Goal: Task Accomplishment & Management: Use online tool/utility

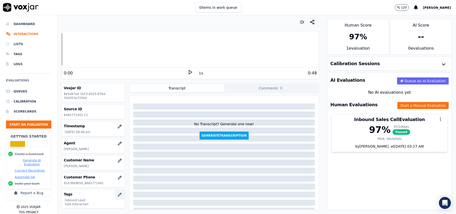
scroll to position [51, 0]
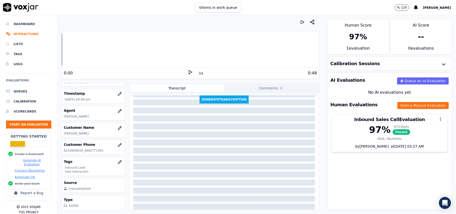
click at [84, 131] on p "[PERSON_NAME]" at bounding box center [93, 133] width 59 height 4
copy p "[PERSON_NAME]"
click at [36, 125] on button "Start an Evaluation" at bounding box center [28, 124] width 45 height 8
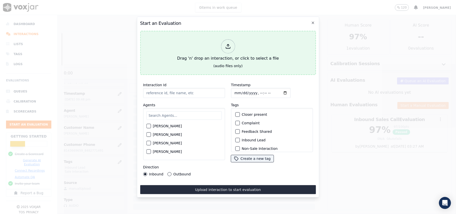
click at [228, 44] on line at bounding box center [228, 45] width 0 height 3
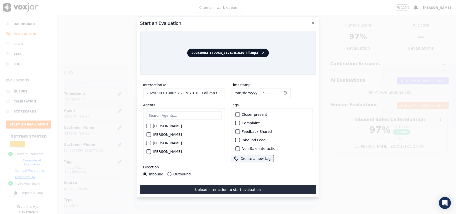
drag, startPoint x: 213, startPoint y: 91, endPoint x: 196, endPoint y: 90, distance: 17.0
click at [196, 90] on input "20250903-130053_7178701039-all.mp3" at bounding box center [184, 93] width 82 height 10
type input "20250903-130053_7178701039-C1"
click at [238, 89] on input "Timestamp" at bounding box center [261, 93] width 60 height 10
type input "[DATE]T23:00"
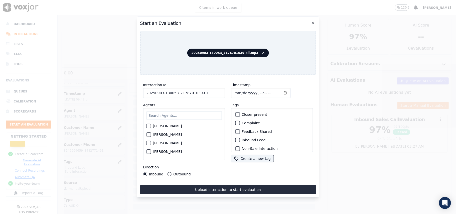
click at [176, 111] on input "text" at bounding box center [183, 115] width 75 height 9
type input "[PERSON_NAME]"
click at [154, 126] on label "[PERSON_NAME]" at bounding box center [167, 128] width 29 height 4
click at [151, 125] on button "[PERSON_NAME]" at bounding box center [148, 127] width 5 height 5
click at [249, 136] on div "Inbound Lead" at bounding box center [271, 140] width 77 height 9
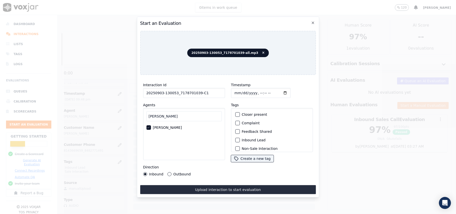
click at [248, 139] on label "Inbound Lead" at bounding box center [253, 140] width 24 height 4
click at [239, 139] on button "Inbound Lead" at bounding box center [237, 140] width 5 height 5
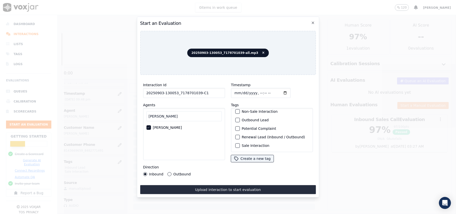
click at [236, 144] on div "button" at bounding box center [237, 146] width 4 height 4
click at [226, 185] on button "Upload interaction to start evaluation" at bounding box center [228, 189] width 176 height 9
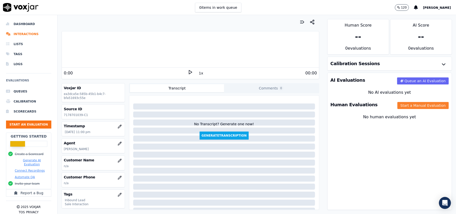
click at [405, 105] on button "Start a Manual Evaluation" at bounding box center [422, 105] width 51 height 7
click at [398, 103] on button "Start a Manual Evaluation" at bounding box center [422, 105] width 51 height 7
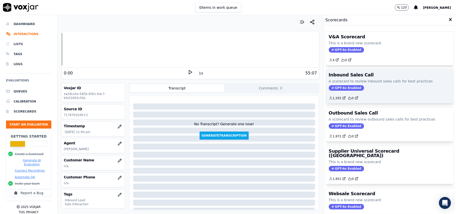
click at [392, 103] on div "Inbound Sales Call A scorecard to review inbound sales calls for best practices…" at bounding box center [389, 86] width 128 height 34
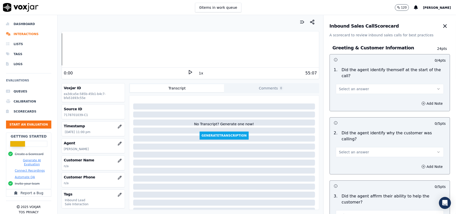
scroll to position [883, 0]
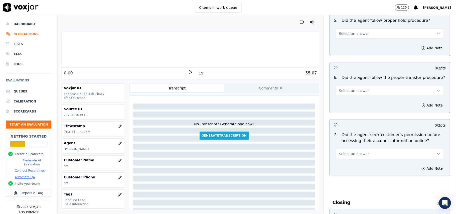
click at [344, 149] on button "Select an answer" at bounding box center [389, 154] width 108 height 10
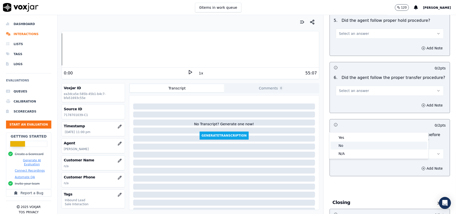
click at [342, 145] on div "No" at bounding box center [378, 145] width 97 height 8
click at [418, 165] on button "Add Note" at bounding box center [431, 168] width 27 height 7
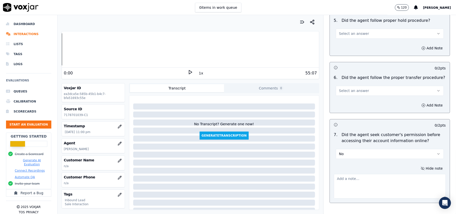
click at [355, 174] on textarea at bounding box center [389, 186] width 112 height 25
paste textarea "@17:48 - The agent did not take permission from the customer before accessing t…"
click at [334, 174] on textarea "@17:48 - The agent did not take permission from the customer before accessing t…" at bounding box center [389, 186] width 112 height 25
click at [333, 174] on textarea "@17:48 - The agent did not take permission from the customer before accessing t…" at bounding box center [389, 186] width 112 height 25
paste textarea ""Call ID: 130053"
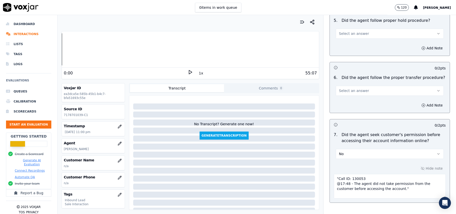
click at [335, 174] on textarea ""Call ID: 130053 @17:48 - The agent did not take permission from the customer b…" at bounding box center [389, 186] width 112 height 25
type textarea ""Call ID: 130053 @17:48 - The agent did not take permission from the customer b…"
click at [118, 161] on icon "button" at bounding box center [120, 160] width 4 height 4
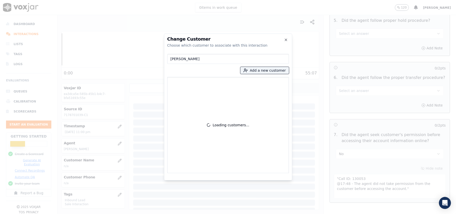
click at [171, 59] on input "[PERSON_NAME]" at bounding box center [228, 59] width 122 height 10
click at [220, 59] on input "[PERSON_NAME]" at bounding box center [228, 59] width 122 height 10
type input "[PERSON_NAME]"
click at [259, 72] on button "Add a new customer" at bounding box center [264, 70] width 49 height 7
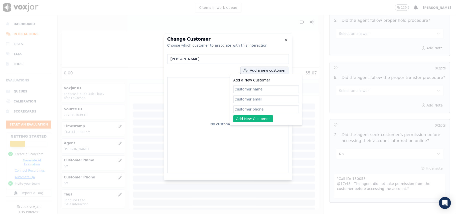
click at [245, 109] on input "Add a New Customer" at bounding box center [266, 109] width 66 height 8
paste input "7178701039"
click at [181, 57] on input "[PERSON_NAME]" at bounding box center [228, 59] width 122 height 10
type input "7178701039"
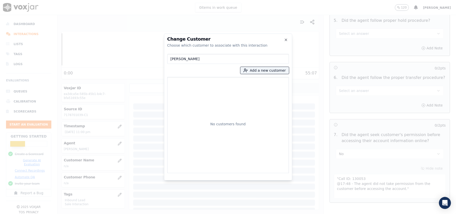
drag, startPoint x: 192, startPoint y: 58, endPoint x: 163, endPoint y: 58, distance: 28.3
click at [163, 213] on div "Change Customer Choose which customer to associate with this interaction [PERSO…" at bounding box center [228, 214] width 456 height 0
click at [270, 69] on button "Add a new customer" at bounding box center [264, 70] width 49 height 7
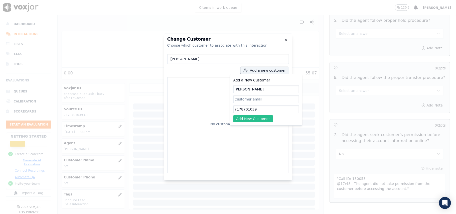
type input "[PERSON_NAME]"
click at [242, 120] on button "Add New Customer" at bounding box center [253, 118] width 40 height 7
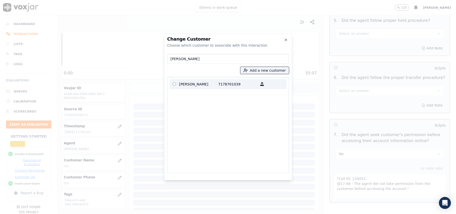
click at [212, 87] on p "[PERSON_NAME]" at bounding box center [198, 84] width 39 height 8
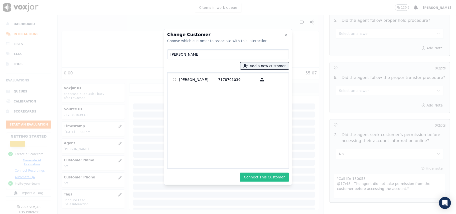
click at [265, 175] on button "Connect This Customer" at bounding box center [264, 176] width 49 height 9
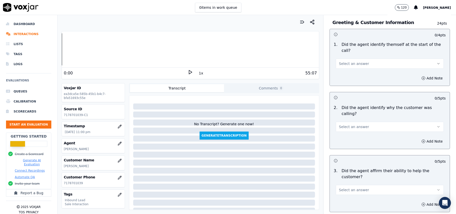
scroll to position [0, 0]
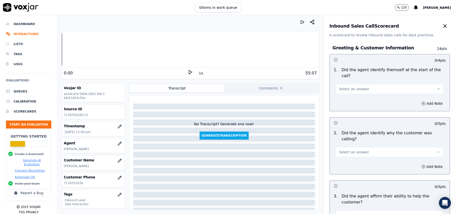
click at [355, 86] on span "Select an answer" at bounding box center [354, 88] width 30 height 5
click at [355, 92] on div "Yes" at bounding box center [378, 94] width 97 height 8
click at [347, 147] on button "Select an answer" at bounding box center [389, 152] width 108 height 10
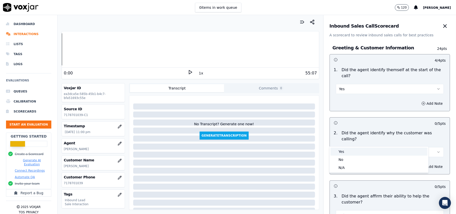
click at [343, 151] on div "Yes" at bounding box center [378, 151] width 97 height 8
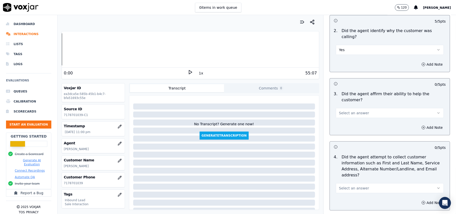
scroll to position [100, 0]
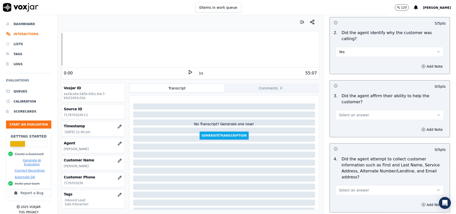
click at [354, 112] on span "Select an answer" at bounding box center [354, 114] width 30 height 5
click at [351, 108] on div "Yes" at bounding box center [378, 109] width 97 height 8
drag, startPoint x: 348, startPoint y: 160, endPoint x: 348, endPoint y: 172, distance: 11.3
click at [348, 184] on div "Select an answer" at bounding box center [389, 189] width 108 height 11
click at [346, 187] on span "Select an answer" at bounding box center [354, 189] width 30 height 5
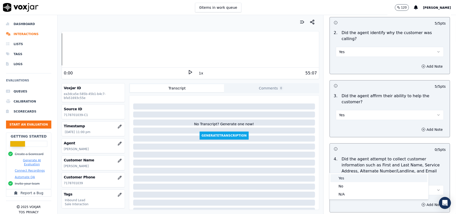
click at [340, 179] on div "Yes" at bounding box center [378, 178] width 97 height 8
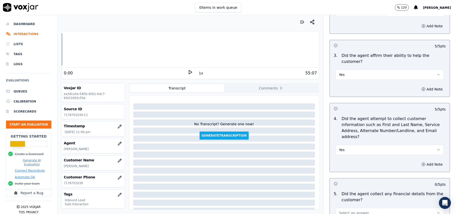
scroll to position [167, 0]
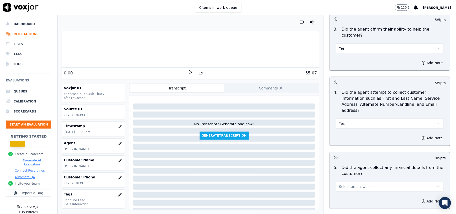
click at [347, 184] on span "Select an answer" at bounding box center [354, 186] width 30 height 5
click at [345, 179] on div "No" at bounding box center [378, 182] width 97 height 8
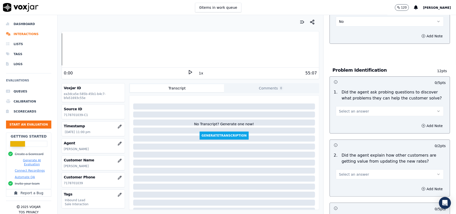
scroll to position [333, 0]
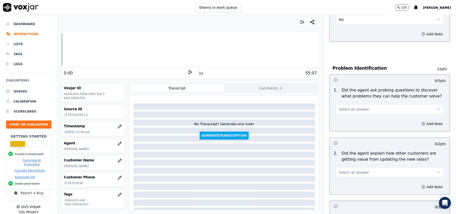
click at [349, 107] on span "Select an answer" at bounding box center [354, 109] width 30 height 5
click at [345, 99] on div "Yes" at bounding box center [378, 97] width 97 height 8
click at [350, 170] on span "Select an answer" at bounding box center [354, 172] width 30 height 5
click at [349, 158] on div "Yes" at bounding box center [378, 160] width 97 height 8
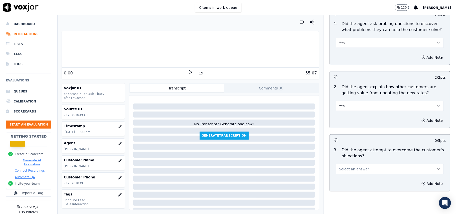
scroll to position [400, 0]
click at [355, 166] on span "Select an answer" at bounding box center [354, 168] width 30 height 5
click at [353, 160] on div "Yes" at bounding box center [378, 157] width 97 height 8
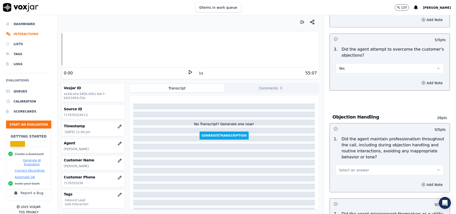
click at [345, 167] on span "Select an answer" at bounding box center [354, 169] width 30 height 5
click at [347, 155] on div "Yes" at bounding box center [378, 159] width 97 height 8
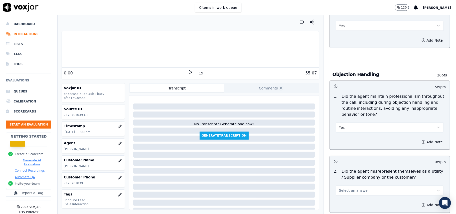
scroll to position [600, 0]
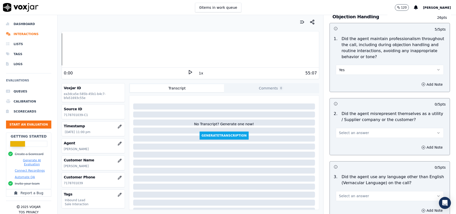
click at [364, 128] on button "Select an answer" at bounding box center [389, 133] width 108 height 10
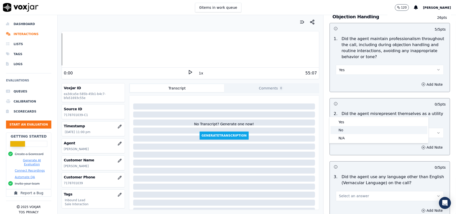
click at [360, 131] on div "No" at bounding box center [378, 130] width 97 height 8
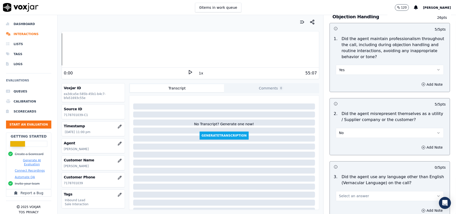
scroll to position [667, 0]
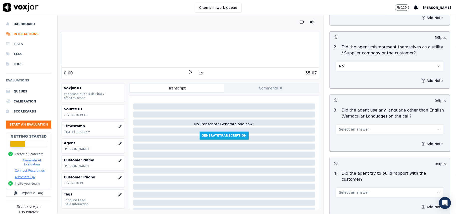
click at [366, 124] on button "Select an answer" at bounding box center [389, 129] width 108 height 10
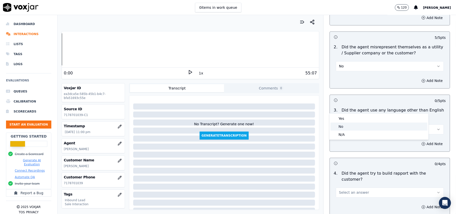
click at [364, 126] on div "No" at bounding box center [378, 126] width 97 height 8
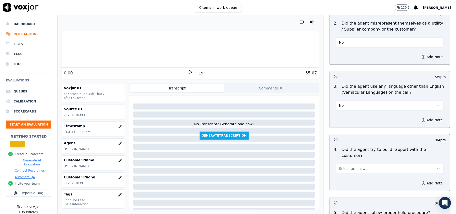
scroll to position [767, 0]
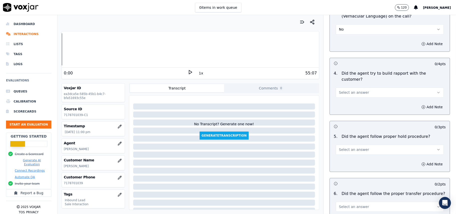
click at [367, 99] on div "Add Note" at bounding box center [389, 106] width 120 height 15
click at [369, 87] on button "Select an answer" at bounding box center [389, 92] width 108 height 10
click at [365, 75] on div "Yes" at bounding box center [378, 75] width 97 height 8
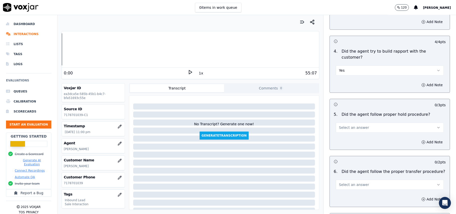
scroll to position [801, 0]
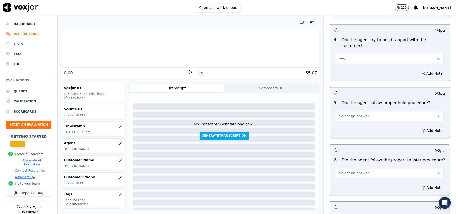
click at [366, 111] on button "Select an answer" at bounding box center [389, 116] width 108 height 10
click at [354, 100] on div "Yes" at bounding box center [378, 99] width 97 height 8
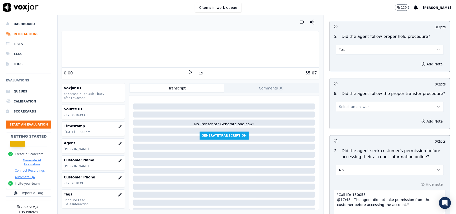
scroll to position [867, 0]
click at [365, 101] on button "Select an answer" at bounding box center [389, 106] width 108 height 10
click at [366, 89] on div "Yes" at bounding box center [378, 90] width 97 height 8
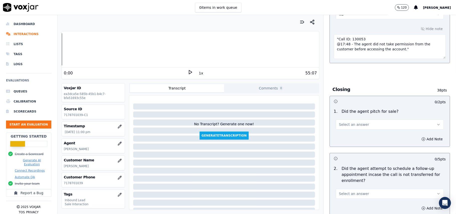
scroll to position [1034, 0]
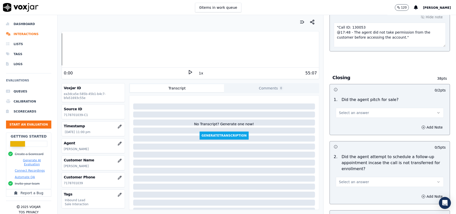
click at [351, 110] on span "Select an answer" at bounding box center [354, 112] width 30 height 5
click at [351, 95] on div "Yes" at bounding box center [378, 97] width 97 height 8
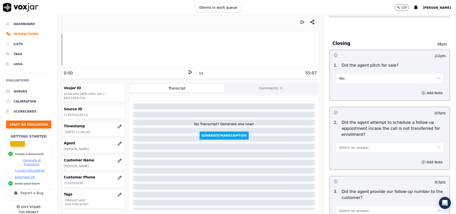
scroll to position [1101, 0]
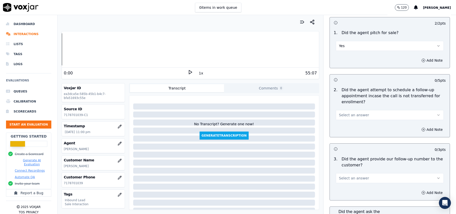
click at [358, 110] on button "Select an answer" at bounding box center [389, 115] width 108 height 10
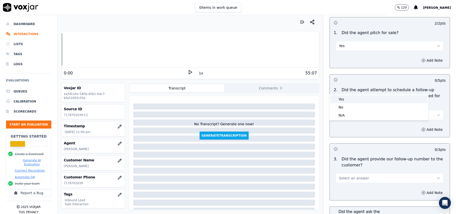
click at [357, 97] on div "Yes" at bounding box center [378, 99] width 97 height 8
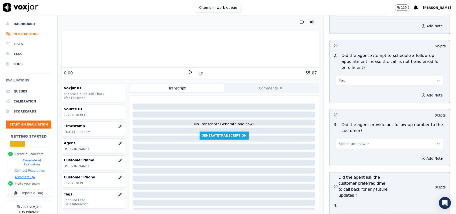
scroll to position [1167, 0]
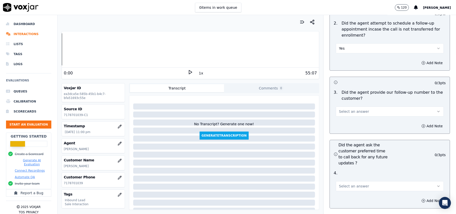
click at [360, 106] on button "Select an answer" at bounding box center [389, 111] width 108 height 10
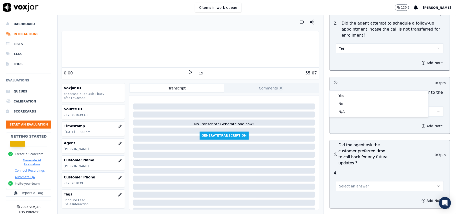
click at [361, 106] on button "Select an answer" at bounding box center [389, 111] width 108 height 10
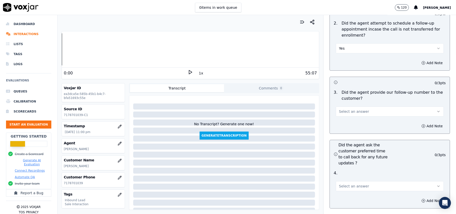
drag, startPoint x: 360, startPoint y: 85, endPoint x: 360, endPoint y: 88, distance: 3.8
click at [360, 106] on button "Select an answer" at bounding box center [389, 111] width 108 height 10
click at [358, 97] on div "Yes" at bounding box center [378, 96] width 97 height 8
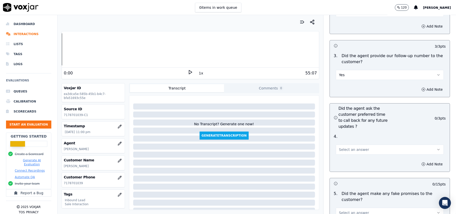
scroll to position [1267, 0]
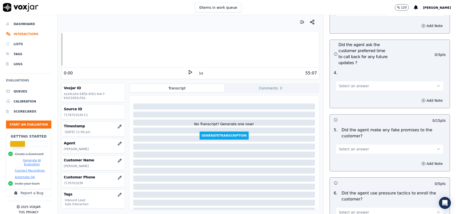
click at [366, 81] on button "Select an answer" at bounding box center [389, 86] width 108 height 10
click at [373, 72] on div "Yes" at bounding box center [378, 70] width 97 height 8
click at [353, 146] on span "Select an answer" at bounding box center [354, 148] width 30 height 5
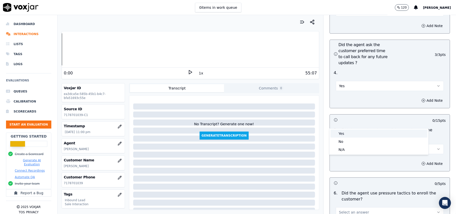
click at [351, 135] on div "Yes" at bounding box center [378, 133] width 97 height 8
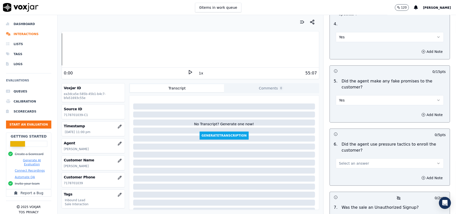
scroll to position [1301, 0]
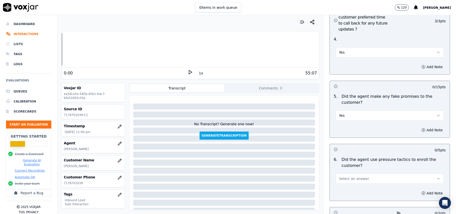
click at [365, 110] on button "Yes" at bounding box center [389, 115] width 108 height 10
click at [361, 109] on div "No" at bounding box center [378, 108] width 97 height 8
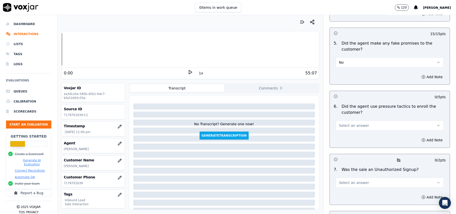
scroll to position [1367, 0]
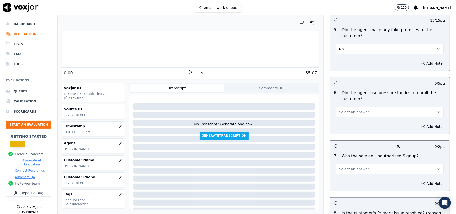
click at [356, 119] on div "Add Note" at bounding box center [389, 126] width 120 height 15
click at [358, 107] on button "Select an answer" at bounding box center [389, 112] width 108 height 10
click at [357, 101] on div "No" at bounding box center [378, 105] width 97 height 8
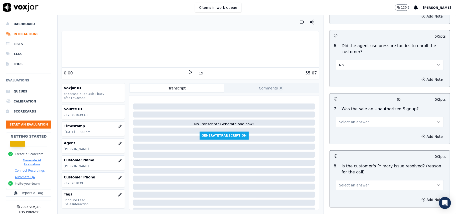
scroll to position [1427, 0]
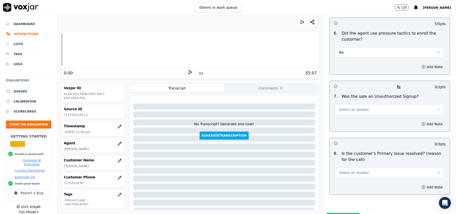
click at [369, 104] on button "Select an answer" at bounding box center [389, 109] width 108 height 10
click at [357, 105] on div "No" at bounding box center [378, 102] width 97 height 8
drag, startPoint x: 358, startPoint y: 147, endPoint x: 357, endPoint y: 150, distance: 3.4
click at [357, 167] on button "Select an answer" at bounding box center [389, 172] width 108 height 10
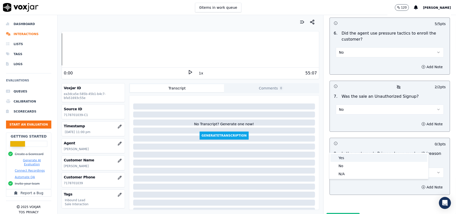
click at [349, 160] on div "Yes" at bounding box center [378, 158] width 97 height 8
click at [328, 213] on button "Submit Scores" at bounding box center [342, 217] width 33 height 9
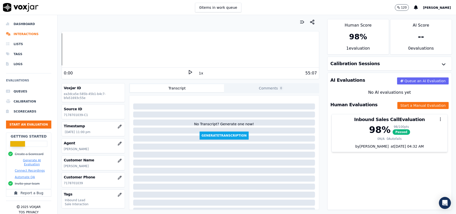
drag, startPoint x: 19, startPoint y: 131, endPoint x: 19, endPoint y: 129, distance: 2.6
click at [19, 130] on ul "Queues Calibration Scorecards Start an Evaluation" at bounding box center [28, 109] width 45 height 46
click at [19, 126] on button "Start an Evaluation" at bounding box center [28, 124] width 45 height 8
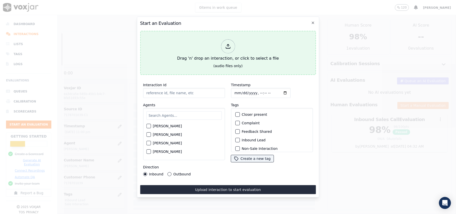
click at [226, 44] on icon at bounding box center [228, 47] width 6 height 6
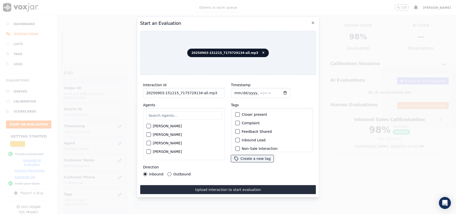
drag, startPoint x: 213, startPoint y: 92, endPoint x: 196, endPoint y: 92, distance: 16.3
click at [196, 92] on input "20250903-151215_7175729134-all.mp3" at bounding box center [184, 93] width 82 height 10
type input "20250903-151215_7175729134-C1"
click at [243, 89] on input "Timestamp" at bounding box center [261, 93] width 60 height 10
click at [240, 91] on input "Timestamp" at bounding box center [261, 93] width 60 height 10
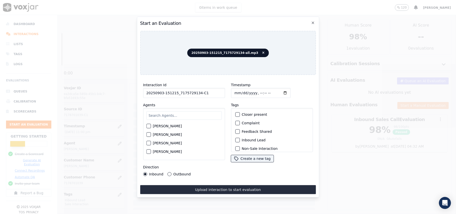
type input "[DATE]T23:03"
click at [189, 117] on input "text" at bounding box center [183, 115] width 75 height 9
type input "kelvi"
click at [163, 126] on label "[PERSON_NAME]" at bounding box center [167, 128] width 29 height 4
click at [151, 125] on button "[PERSON_NAME]" at bounding box center [148, 127] width 5 height 5
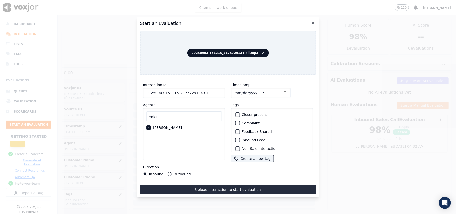
click at [237, 137] on div "Inbound Lead" at bounding box center [271, 140] width 77 height 9
click at [235, 138] on div "button" at bounding box center [237, 140] width 4 height 4
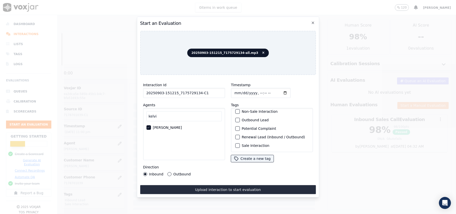
click at [236, 144] on div "button" at bounding box center [237, 146] width 4 height 4
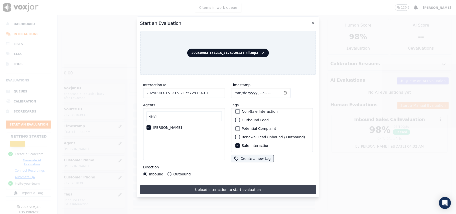
click at [212, 189] on button "Upload interaction to start evaluation" at bounding box center [228, 189] width 176 height 9
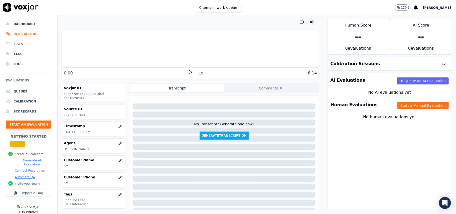
click at [37, 120] on button "Start an Evaluation" at bounding box center [28, 124] width 45 height 8
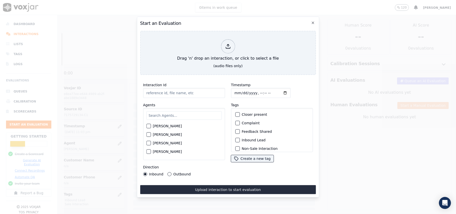
click at [171, 91] on input "Interaction Id" at bounding box center [184, 93] width 82 height 10
paste input "[PERSON_NAME]"
type input "[PERSON_NAME]"
click at [314, 21] on icon "button" at bounding box center [313, 23] width 4 height 4
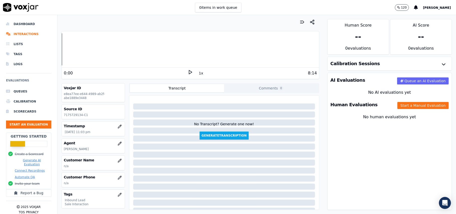
click at [107, 164] on div "Customer Name n/a" at bounding box center [93, 162] width 63 height 15
click at [118, 160] on icon "button" at bounding box center [119, 160] width 3 height 3
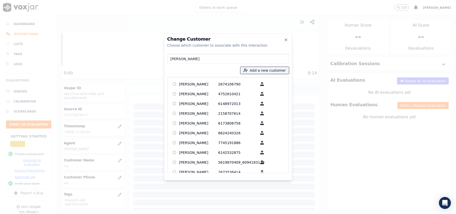
click at [171, 58] on input "[PERSON_NAME]" at bounding box center [228, 59] width 122 height 10
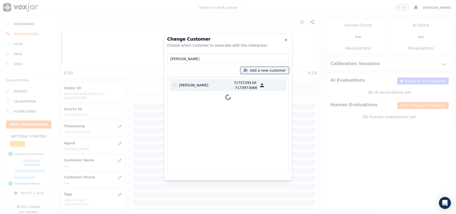
type input "[PERSON_NAME]"
click at [182, 89] on p "[PERSON_NAME]" at bounding box center [198, 85] width 39 height 10
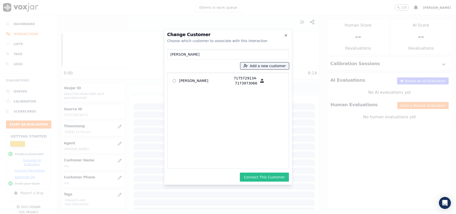
click at [268, 177] on button "Connect This Customer" at bounding box center [264, 176] width 49 height 9
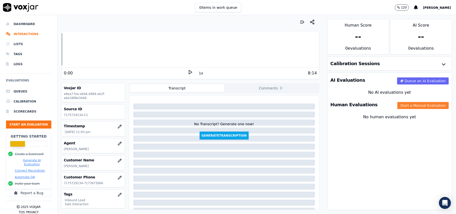
drag, startPoint x: 399, startPoint y: 107, endPoint x: 397, endPoint y: 106, distance: 3.1
click at [399, 106] on button "Start a Manual Evaluation" at bounding box center [422, 105] width 51 height 7
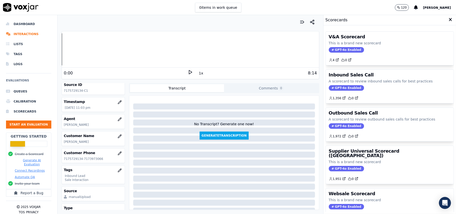
scroll to position [49, 0]
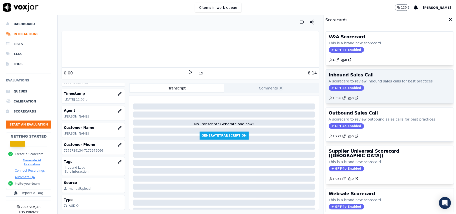
click at [335, 89] on span "GPT-4o Enabled" at bounding box center [345, 88] width 35 height 6
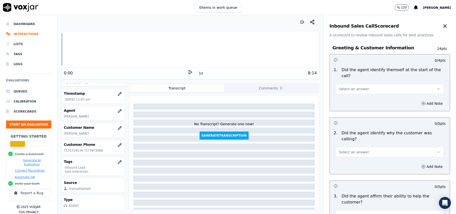
click at [372, 84] on button "Select an answer" at bounding box center [389, 89] width 108 height 10
click at [362, 94] on div "Yes" at bounding box center [378, 94] width 97 height 8
click at [352, 149] on span "Select an answer" at bounding box center [354, 151] width 30 height 5
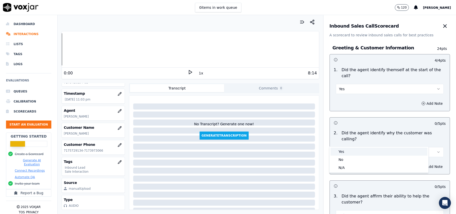
click at [347, 151] on div "Yes" at bounding box center [378, 151] width 97 height 8
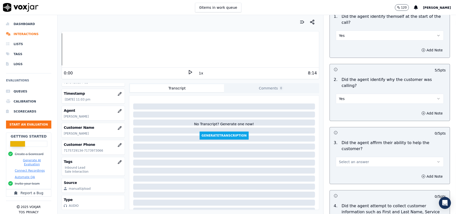
scroll to position [100, 0]
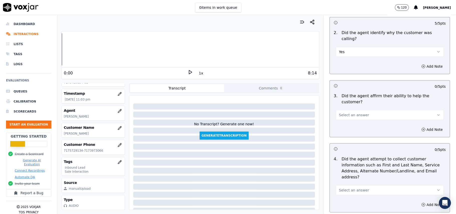
click at [359, 110] on button "Select an answer" at bounding box center [389, 115] width 108 height 10
click at [356, 114] on div "No" at bounding box center [378, 117] width 97 height 8
click at [355, 110] on button "No" at bounding box center [389, 115] width 108 height 10
click at [349, 109] on div "Yes" at bounding box center [378, 109] width 97 height 8
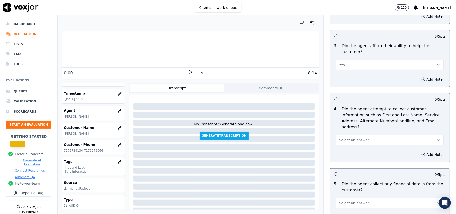
scroll to position [200, 0]
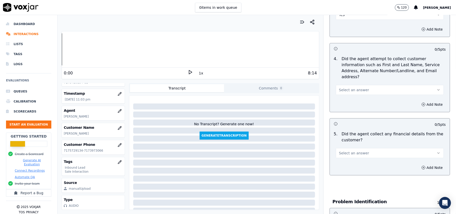
click at [356, 87] on span "Select an answer" at bounding box center [354, 89] width 30 height 5
click at [340, 88] on div "No" at bounding box center [378, 86] width 97 height 8
click at [356, 85] on button "No" at bounding box center [389, 90] width 108 height 10
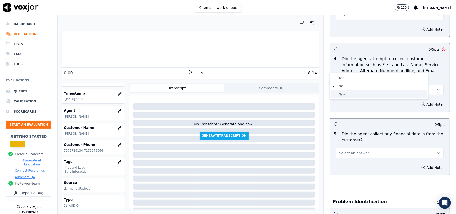
click at [349, 94] on div "N/A" at bounding box center [378, 94] width 97 height 8
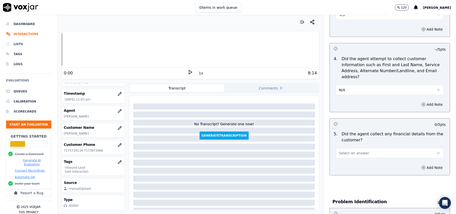
click at [357, 148] on button "Select an answer" at bounding box center [389, 153] width 108 height 10
click at [341, 158] on div "N/A" at bounding box center [378, 157] width 97 height 8
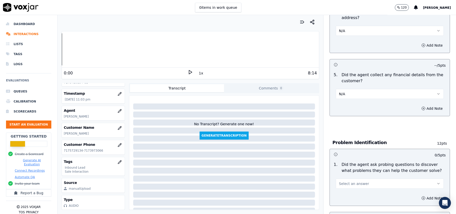
scroll to position [333, 0]
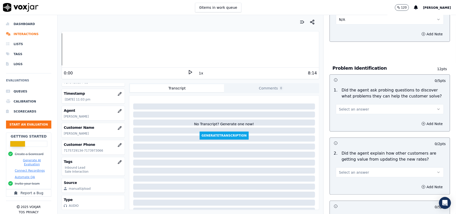
click at [359, 104] on button "Select an answer" at bounding box center [389, 109] width 108 height 10
click at [354, 96] on div "Yes" at bounding box center [378, 97] width 97 height 8
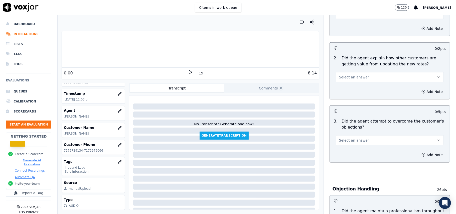
scroll to position [434, 0]
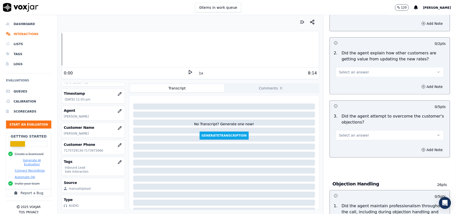
click at [353, 70] on span "Select an answer" at bounding box center [354, 72] width 30 height 5
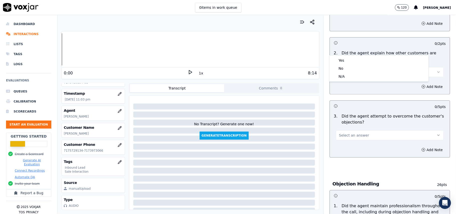
click at [352, 55] on div "Yes No N/A" at bounding box center [378, 68] width 99 height 26
click at [344, 62] on div "Yes" at bounding box center [378, 60] width 97 height 8
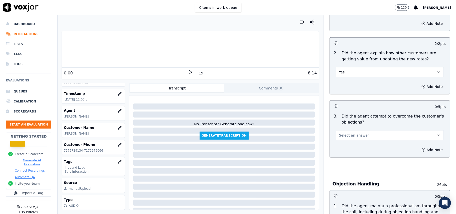
click at [354, 133] on span "Select an answer" at bounding box center [354, 135] width 30 height 5
click at [350, 122] on div "Yes" at bounding box center [378, 124] width 97 height 8
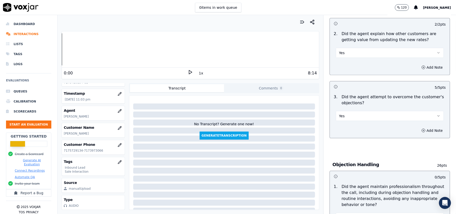
scroll to position [500, 0]
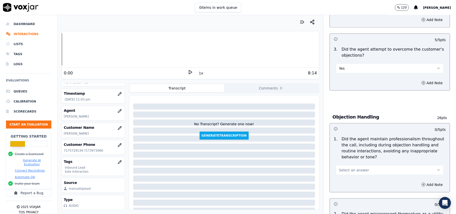
click at [346, 167] on span "Select an answer" at bounding box center [354, 169] width 30 height 5
click at [344, 155] on div "Yes" at bounding box center [378, 159] width 97 height 8
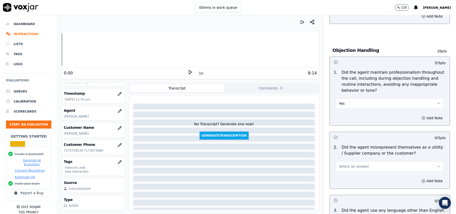
scroll to position [600, 0]
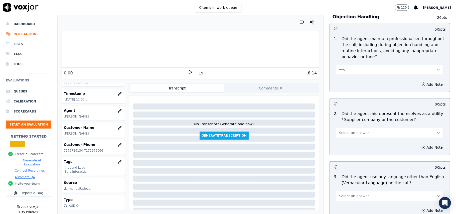
click at [356, 130] on span "Select an answer" at bounding box center [354, 132] width 30 height 5
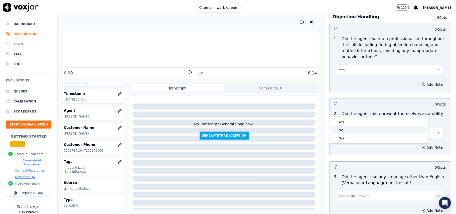
click at [349, 133] on div "No" at bounding box center [378, 130] width 97 height 8
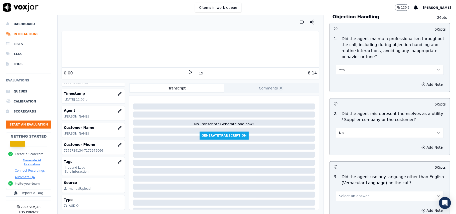
scroll to position [667, 0]
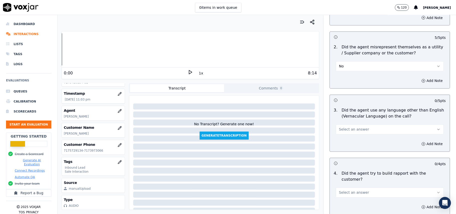
click at [359, 124] on button "Select an answer" at bounding box center [389, 129] width 108 height 10
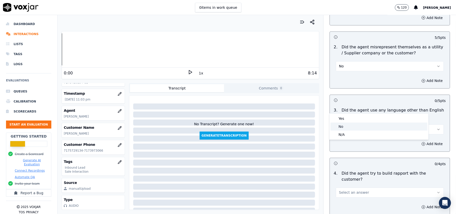
click at [356, 125] on div "No" at bounding box center [378, 126] width 97 height 8
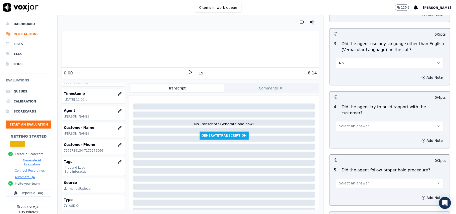
scroll to position [734, 0]
click at [353, 123] on span "Select an answer" at bounding box center [354, 125] width 30 height 5
click at [357, 106] on div "Yes" at bounding box center [378, 109] width 97 height 8
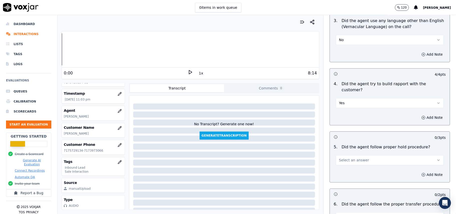
scroll to position [767, 0]
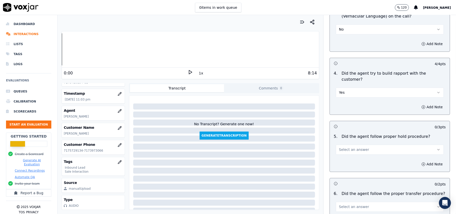
click at [351, 144] on button "Select an answer" at bounding box center [389, 149] width 108 height 10
click at [353, 129] on div "Yes" at bounding box center [378, 133] width 97 height 8
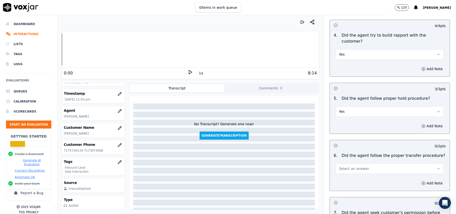
scroll to position [834, 0]
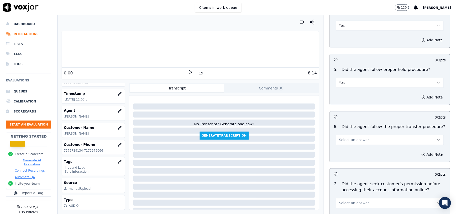
click at [344, 135] on button "Select an answer" at bounding box center [389, 140] width 108 height 10
click at [347, 121] on div "Yes" at bounding box center [378, 123] width 97 height 8
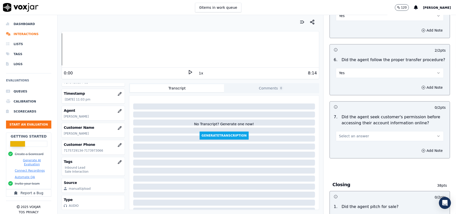
click at [354, 131] on button "Select an answer" at bounding box center [389, 136] width 108 height 10
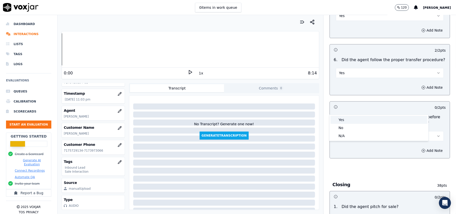
click at [352, 119] on div "Yes" at bounding box center [378, 120] width 97 height 8
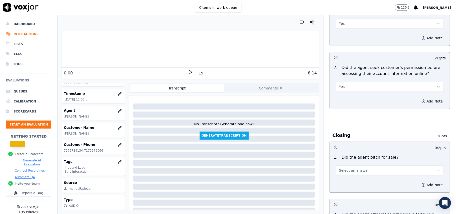
scroll to position [1001, 0]
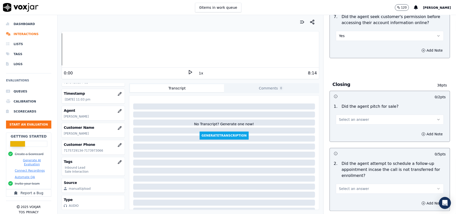
click at [349, 117] on span "Select an answer" at bounding box center [354, 119] width 30 height 5
drag, startPoint x: 350, startPoint y: 97, endPoint x: 354, endPoint y: 104, distance: 8.3
click at [348, 106] on div "Yes" at bounding box center [378, 103] width 97 height 8
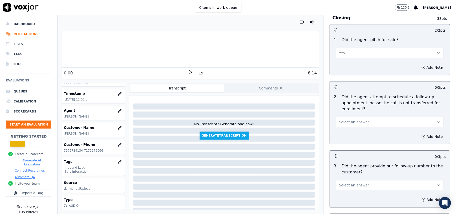
click at [356, 119] on span "Select an answer" at bounding box center [354, 121] width 30 height 5
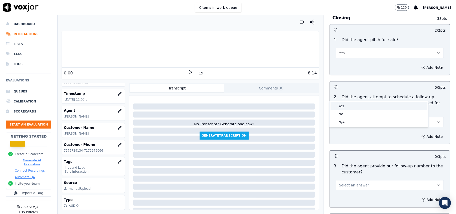
click at [354, 103] on div "Yes" at bounding box center [378, 106] width 97 height 8
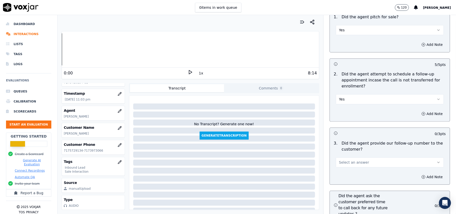
scroll to position [1101, 0]
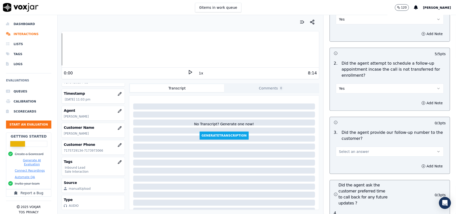
click at [348, 149] on span "Select an answer" at bounding box center [354, 151] width 30 height 5
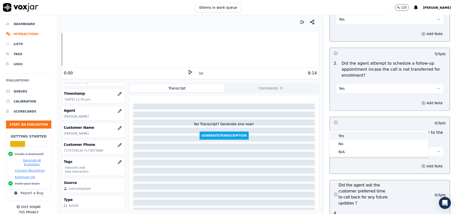
drag, startPoint x: 355, startPoint y: 131, endPoint x: 354, endPoint y: 135, distance: 4.0
click at [354, 135] on div "Yes" at bounding box center [378, 136] width 97 height 8
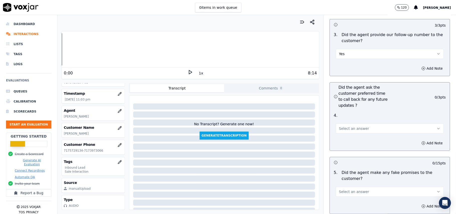
scroll to position [1201, 0]
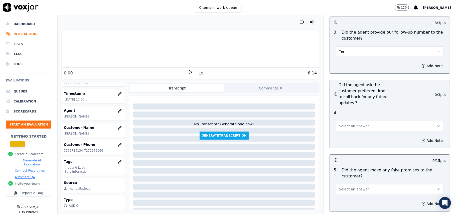
click at [355, 123] on span "Select an answer" at bounding box center [354, 125] width 30 height 5
click at [356, 112] on div "Yes" at bounding box center [378, 110] width 97 height 8
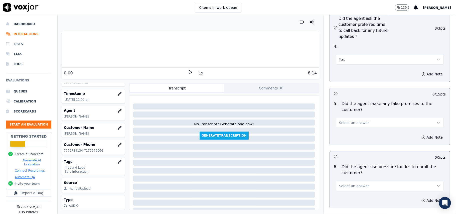
scroll to position [1267, 0]
click at [360, 117] on button "Select an answer" at bounding box center [389, 122] width 108 height 10
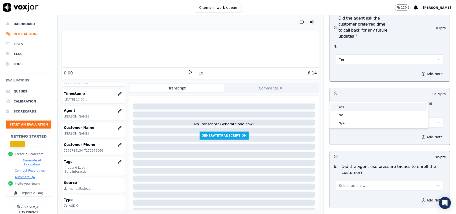
click at [360, 104] on div "Yes" at bounding box center [378, 107] width 97 height 8
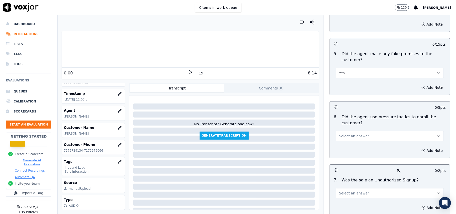
scroll to position [1367, 0]
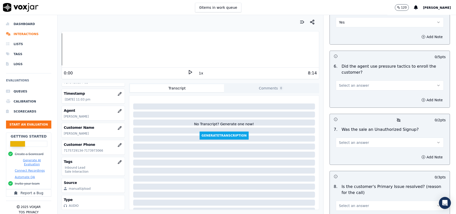
click at [360, 80] on button "Select an answer" at bounding box center [389, 85] width 108 height 10
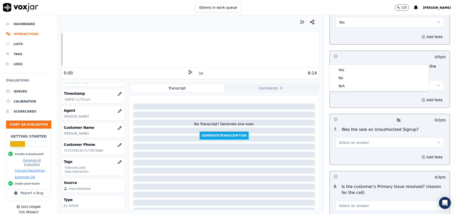
click at [360, 80] on button "Select an answer" at bounding box center [389, 85] width 108 height 10
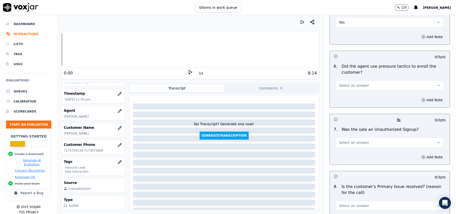
drag, startPoint x: 363, startPoint y: 57, endPoint x: 363, endPoint y: 63, distance: 6.5
click at [363, 80] on button "Select an answer" at bounding box center [389, 85] width 108 height 10
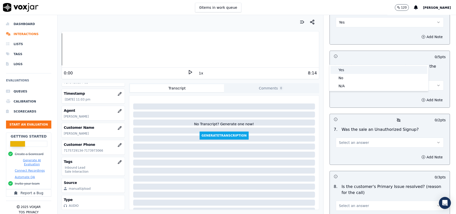
click at [361, 67] on div "Yes" at bounding box center [378, 70] width 97 height 8
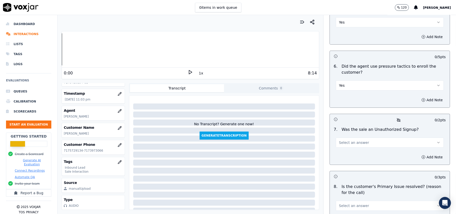
click at [367, 137] on button "Select an answer" at bounding box center [389, 142] width 108 height 10
click at [348, 136] on div "No" at bounding box center [378, 135] width 97 height 8
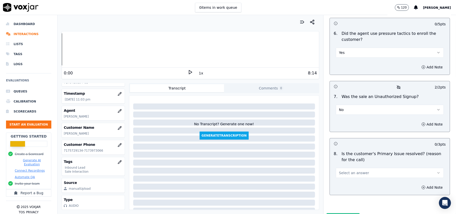
click at [341, 170] on span "Select an answer" at bounding box center [354, 172] width 30 height 5
click at [351, 155] on div "Yes" at bounding box center [378, 158] width 97 height 8
click at [327, 213] on button "Submit Scores" at bounding box center [342, 217] width 33 height 9
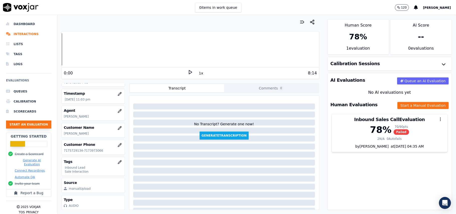
click at [28, 124] on button "Start an Evaluation" at bounding box center [28, 124] width 45 height 8
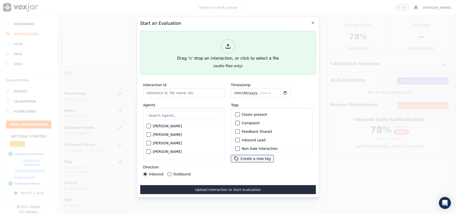
click at [230, 48] on div at bounding box center [228, 46] width 14 height 14
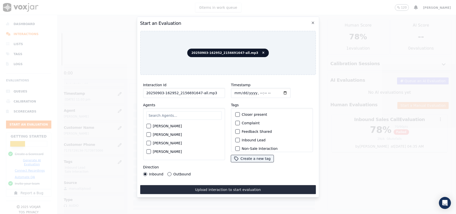
drag, startPoint x: 210, startPoint y: 87, endPoint x: 197, endPoint y: 87, distance: 13.5
click at [197, 88] on input "20250903-162952_2156691647-all.mp3" at bounding box center [184, 93] width 82 height 10
type input "20250903-162952_2156691647-C1"
click at [240, 90] on input "Timestamp" at bounding box center [261, 93] width 60 height 10
type input "[DATE]T23:05"
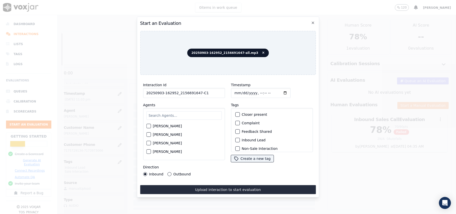
click at [188, 114] on input "text" at bounding box center [183, 115] width 75 height 9
click at [176, 113] on input "text" at bounding box center [183, 115] width 75 height 9
click at [162, 125] on label "[PERSON_NAME]" at bounding box center [167, 126] width 29 height 4
click at [151, 125] on button "[PERSON_NAME]" at bounding box center [148, 126] width 5 height 5
click at [235, 138] on div "button" at bounding box center [237, 140] width 4 height 4
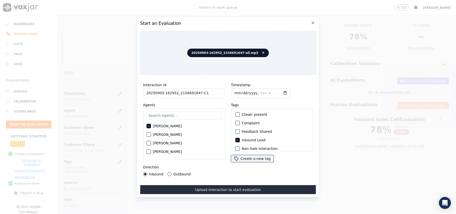
scroll to position [44, 0]
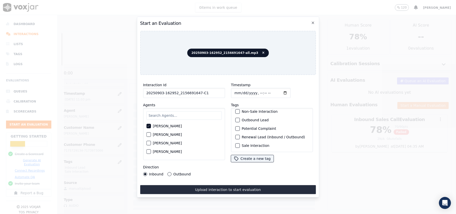
click at [233, 141] on div "Sale Interaction" at bounding box center [271, 145] width 77 height 9
click at [235, 144] on div "button" at bounding box center [237, 146] width 4 height 4
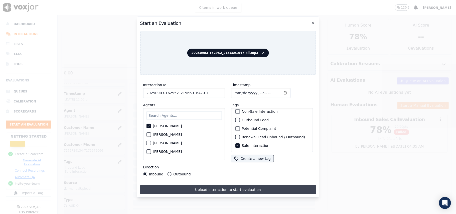
click at [198, 188] on button "Upload interaction to start evaluation" at bounding box center [228, 189] width 176 height 9
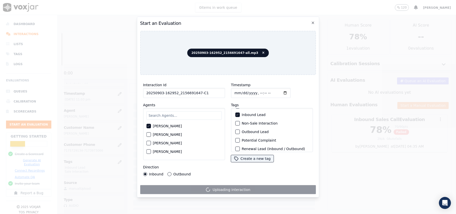
scroll to position [10, 0]
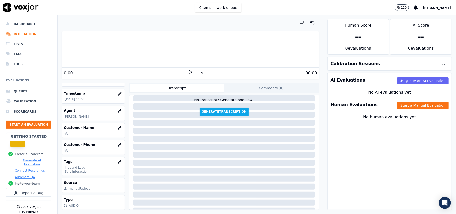
scroll to position [33, 0]
click at [403, 98] on div "Human Evaluations Start a Manual Evaluation" at bounding box center [389, 104] width 124 height 15
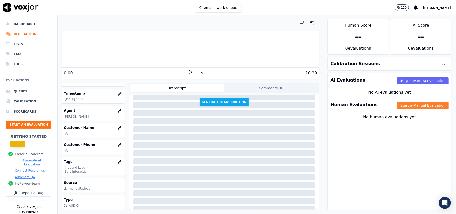
click at [403, 105] on button "Start a Manual Evaluation" at bounding box center [422, 105] width 51 height 7
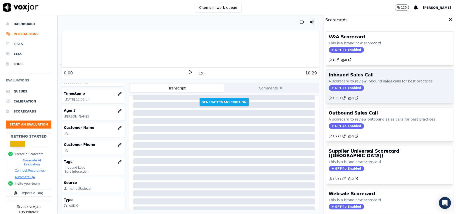
click at [339, 89] on span "GPT-4o Enabled" at bounding box center [345, 88] width 35 height 6
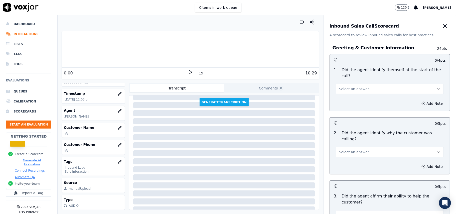
scroll to position [883, 0]
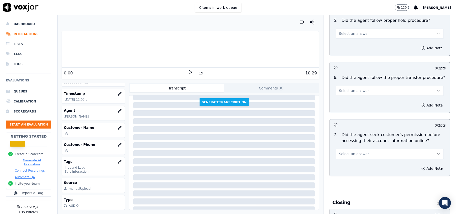
click at [377, 132] on p "Did the agent seek customer's permission before accessing their account informa…" at bounding box center [393, 138] width 104 height 12
click at [373, 149] on button "Select an answer" at bounding box center [389, 154] width 108 height 10
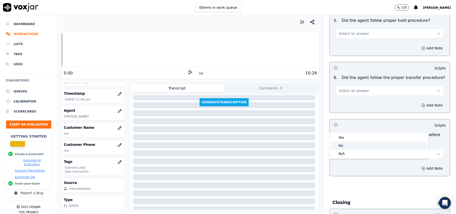
click at [356, 144] on div "No" at bounding box center [378, 145] width 97 height 8
click at [423, 165] on button "Add Note" at bounding box center [431, 168] width 27 height 7
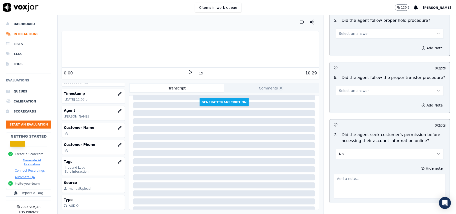
click at [368, 174] on textarea at bounding box center [389, 186] width 112 height 25
paste textarea "@03:32 - The agent did not take permission from the customer before accessing t…"
type textarea "@03:32 - The agent did not take permission from the customer before accessing t…"
click at [345, 161] on div "Hide note @03:32 - The agent did not take permission from the customer before a…" at bounding box center [389, 182] width 120 height 42
click at [67, 114] on p "[PERSON_NAME]" at bounding box center [93, 116] width 59 height 4
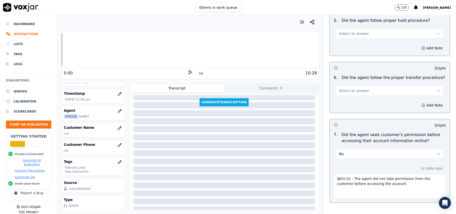
click at [67, 114] on p "[PERSON_NAME]" at bounding box center [93, 116] width 59 height 4
copy p "[PERSON_NAME]"
click at [115, 106] on button "button" at bounding box center [120, 111] width 10 height 10
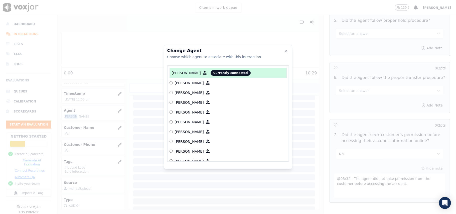
click at [109, 78] on div at bounding box center [228, 107] width 456 height 214
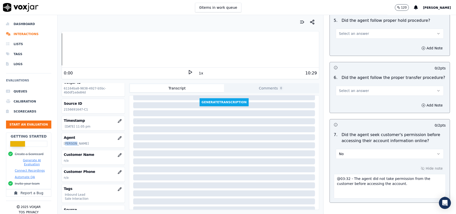
scroll to position [0, 0]
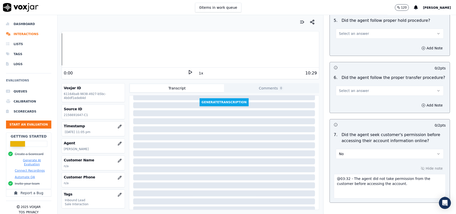
click at [76, 116] on p "2156691647-C1" at bounding box center [93, 115] width 59 height 4
copy p "2156691647"
click at [115, 129] on button "button" at bounding box center [120, 126] width 10 height 10
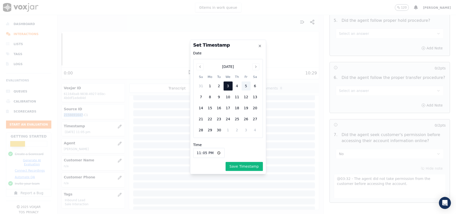
click at [111, 128] on div at bounding box center [228, 107] width 456 height 214
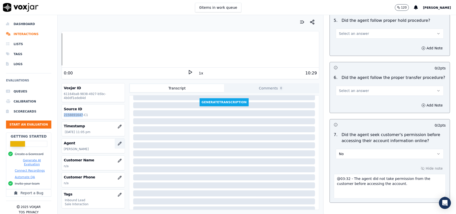
click at [118, 144] on icon "button" at bounding box center [120, 143] width 4 height 4
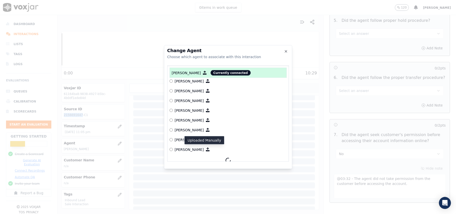
scroll to position [568, 0]
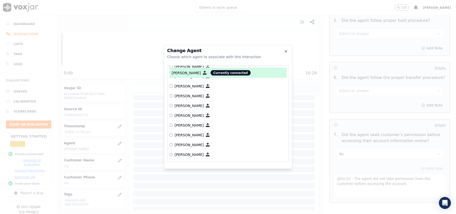
click at [183, 142] on p "[PERSON_NAME]" at bounding box center [189, 144] width 29 height 5
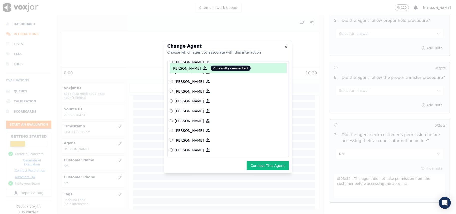
click at [262, 162] on button "Connect This Agent" at bounding box center [267, 165] width 42 height 9
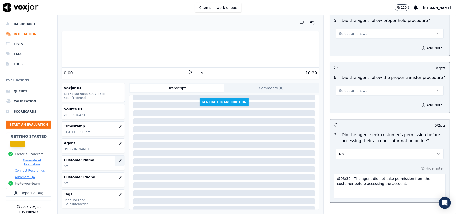
click at [118, 161] on icon "button" at bounding box center [119, 160] width 3 height 3
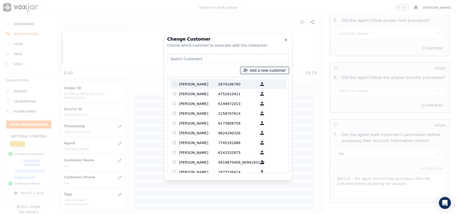
paste input "[PERSON_NAME]"
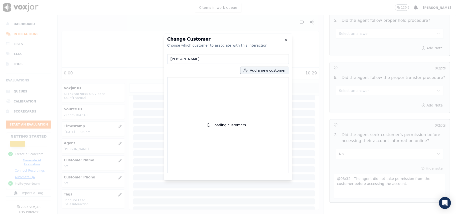
click at [171, 59] on input "[PERSON_NAME]" at bounding box center [228, 59] width 122 height 10
type input "[PERSON_NAME]"
drag, startPoint x: 186, startPoint y: 89, endPoint x: 190, endPoint y: 92, distance: 5.2
click at [186, 89] on p "[PERSON_NAME]" at bounding box center [198, 85] width 39 height 10
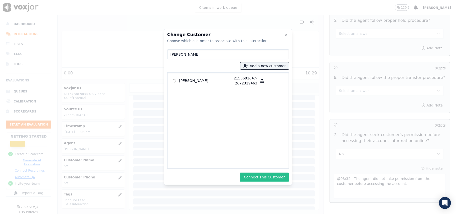
click at [258, 177] on button "Connect This Customer" at bounding box center [264, 176] width 49 height 9
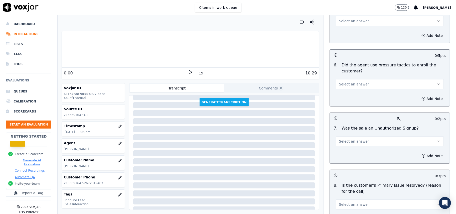
scroll to position [1427, 0]
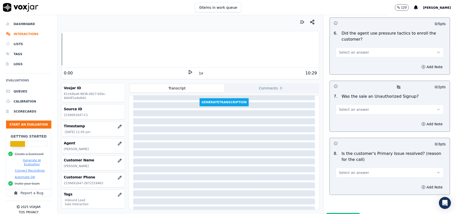
click at [351, 170] on span "Select an answer" at bounding box center [354, 172] width 30 height 5
click at [346, 154] on div "Yes" at bounding box center [378, 158] width 97 height 8
click at [348, 107] on span "Select an answer" at bounding box center [354, 109] width 30 height 5
click at [343, 100] on div "No" at bounding box center [378, 102] width 97 height 8
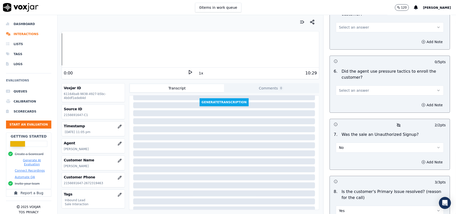
scroll to position [1360, 0]
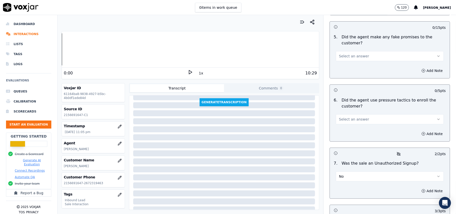
click at [353, 117] on span "Select an answer" at bounding box center [354, 119] width 30 height 5
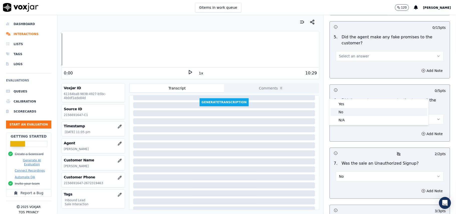
click at [347, 108] on div "No" at bounding box center [378, 112] width 97 height 8
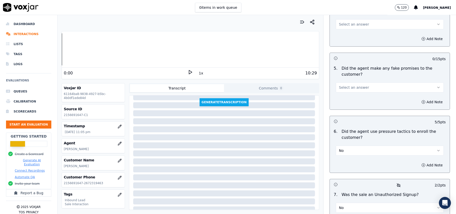
scroll to position [1293, 0]
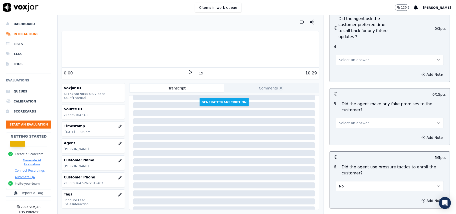
click at [355, 118] on button "Select an answer" at bounding box center [389, 123] width 108 height 10
click at [350, 115] on div "No" at bounding box center [378, 115] width 97 height 8
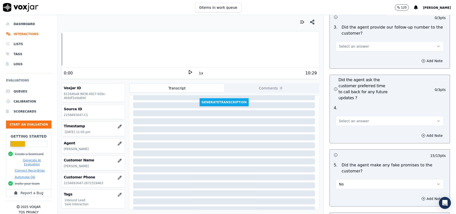
scroll to position [1193, 0]
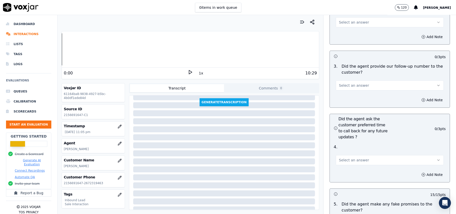
click at [355, 157] on span "Select an answer" at bounding box center [354, 159] width 30 height 5
click at [344, 145] on div "Yes" at bounding box center [378, 144] width 97 height 8
click at [351, 83] on span "Select an answer" at bounding box center [354, 85] width 30 height 5
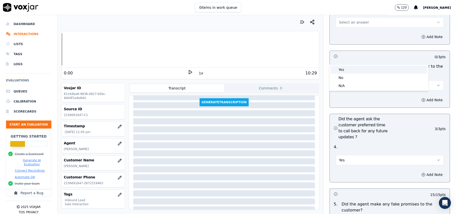
click at [350, 68] on div "Yes" at bounding box center [378, 70] width 97 height 8
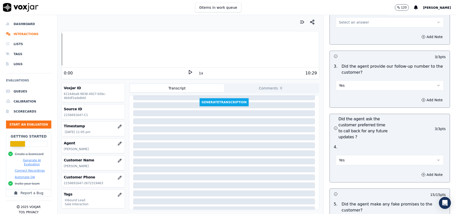
scroll to position [1127, 0]
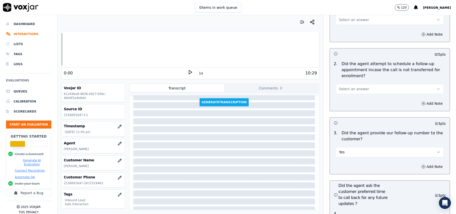
click at [351, 86] on span "Select an answer" at bounding box center [354, 88] width 30 height 5
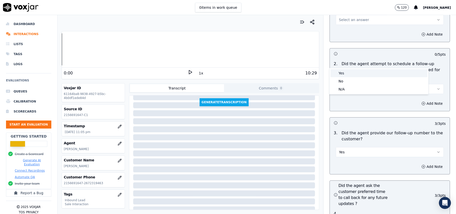
click at [351, 71] on div "Yes" at bounding box center [378, 73] width 97 height 8
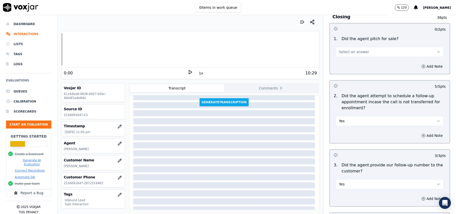
scroll to position [1060, 0]
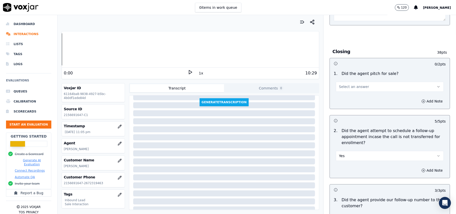
click at [349, 84] on span "Select an answer" at bounding box center [354, 86] width 30 height 5
click at [345, 71] on div "Yes" at bounding box center [378, 71] width 97 height 8
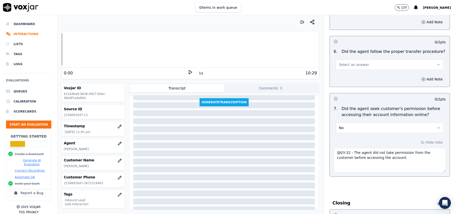
scroll to position [860, 0]
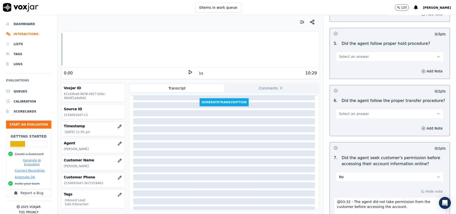
click at [350, 111] on span "Select an answer" at bounding box center [354, 113] width 30 height 5
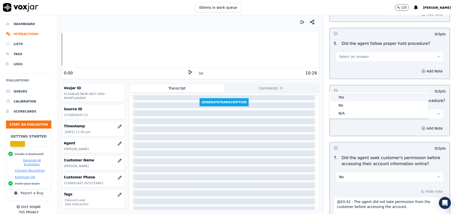
click at [350, 95] on div "Yes" at bounding box center [378, 97] width 97 height 8
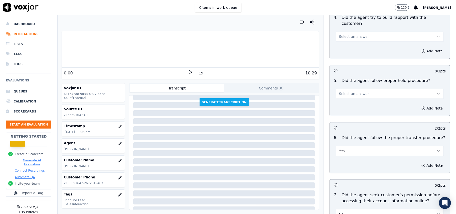
scroll to position [793, 0]
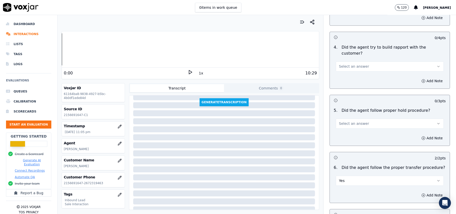
click at [356, 121] on span "Select an answer" at bounding box center [354, 123] width 30 height 5
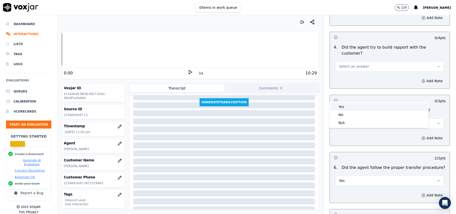
click at [354, 109] on div "Yes" at bounding box center [378, 107] width 97 height 8
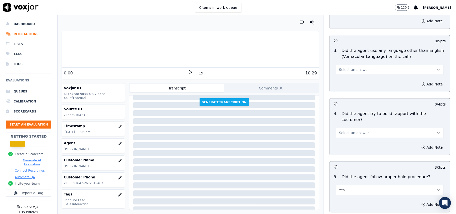
scroll to position [726, 0]
click at [360, 128] on button "Select an answer" at bounding box center [389, 133] width 108 height 10
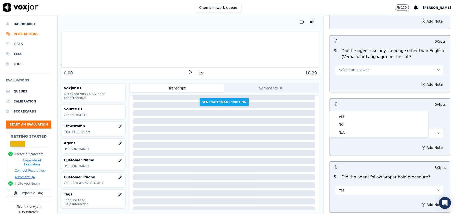
click at [359, 112] on div "Yes No N/A" at bounding box center [378, 124] width 99 height 26
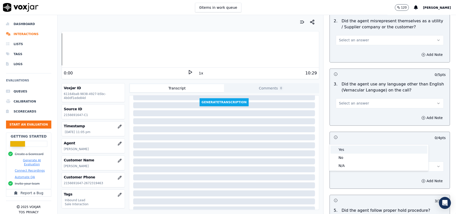
click at [341, 148] on div "Yes" at bounding box center [378, 149] width 97 height 8
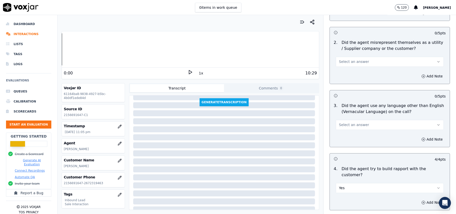
scroll to position [660, 0]
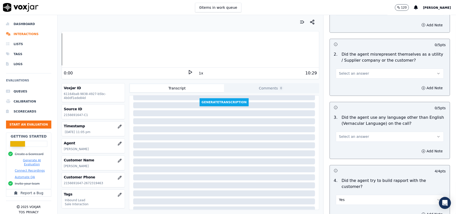
click at [352, 134] on span "Select an answer" at bounding box center [354, 136] width 30 height 5
click at [352, 132] on div "No" at bounding box center [378, 134] width 97 height 8
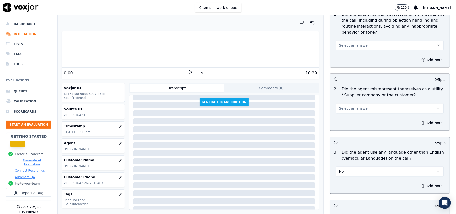
scroll to position [593, 0]
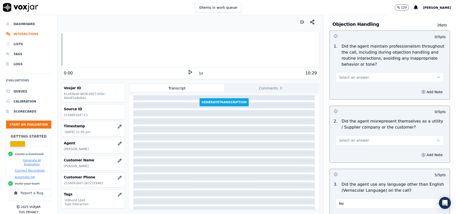
click at [355, 135] on button "Select an answer" at bounding box center [389, 140] width 108 height 10
click at [355, 135] on div "No" at bounding box center [378, 137] width 97 height 8
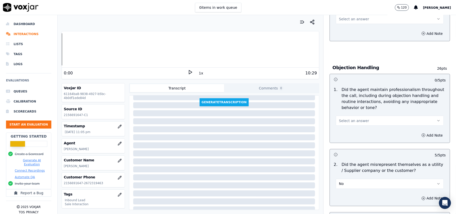
scroll to position [526, 0]
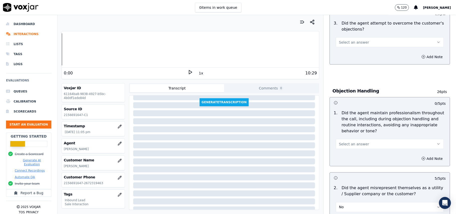
click at [350, 141] on span "Select an answer" at bounding box center [354, 143] width 30 height 5
click at [350, 130] on div "Yes" at bounding box center [378, 133] width 97 height 8
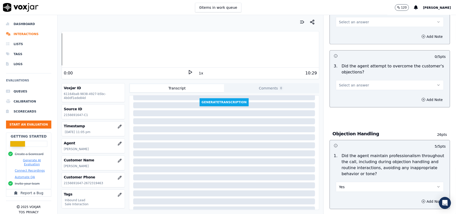
scroll to position [460, 0]
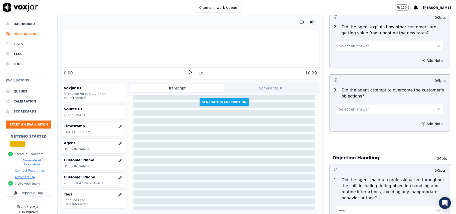
click at [351, 107] on span "Select an answer" at bounding box center [354, 109] width 30 height 5
click at [351, 97] on div "Yes" at bounding box center [378, 98] width 97 height 8
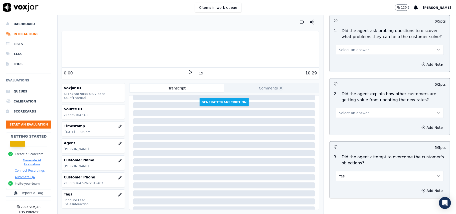
click at [348, 108] on button "Select an answer" at bounding box center [389, 113] width 108 height 10
click at [345, 102] on div "Yes" at bounding box center [378, 101] width 97 height 8
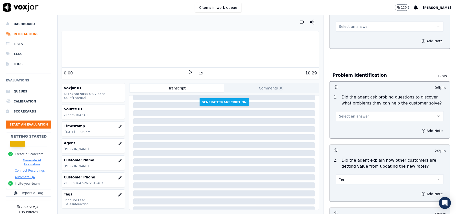
scroll to position [326, 0]
click at [356, 114] on span "Select an answer" at bounding box center [354, 116] width 30 height 5
click at [355, 103] on div "Yes" at bounding box center [378, 105] width 97 height 8
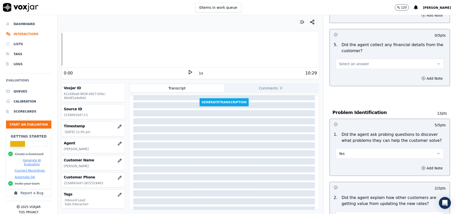
scroll to position [226, 0]
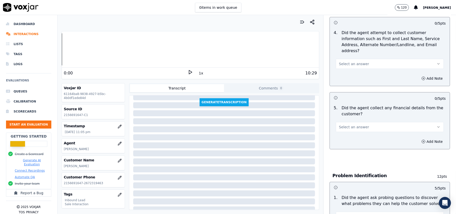
click at [357, 122] on button "Select an answer" at bounding box center [389, 127] width 108 height 10
click at [353, 120] on div "No" at bounding box center [378, 123] width 97 height 8
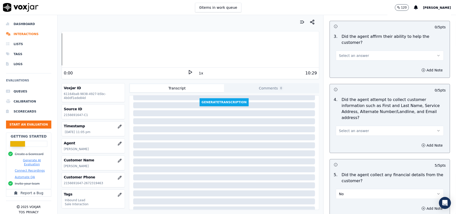
click at [355, 128] on span "Select an answer" at bounding box center [354, 130] width 30 height 5
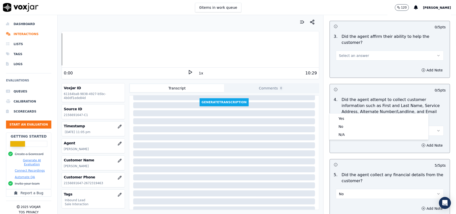
click at [354, 121] on div "Yes" at bounding box center [378, 118] width 97 height 8
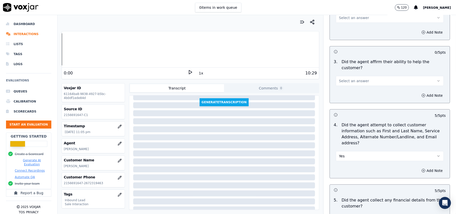
scroll to position [93, 0]
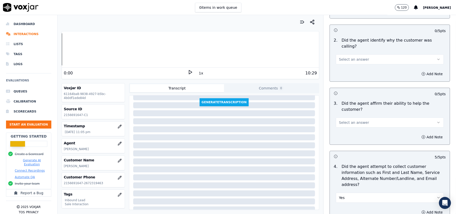
click at [354, 120] on span "Select an answer" at bounding box center [354, 122] width 30 height 5
click at [354, 116] on div "Yes" at bounding box center [378, 116] width 97 height 8
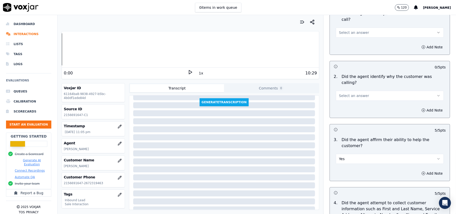
scroll to position [0, 0]
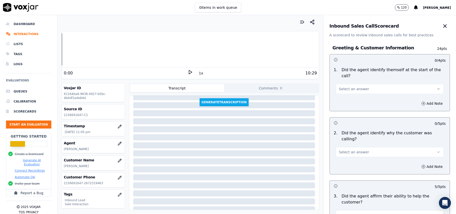
click at [352, 147] on button "Select an answer" at bounding box center [389, 152] width 108 height 10
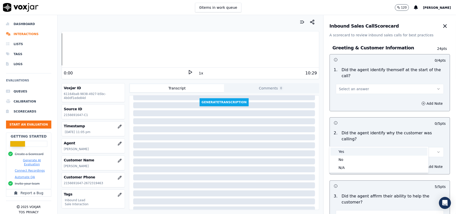
click at [349, 148] on div "Yes" at bounding box center [378, 151] width 97 height 8
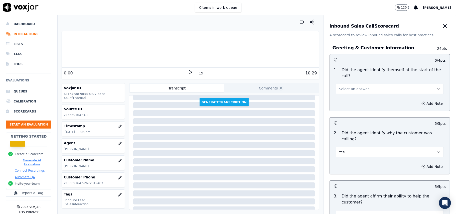
click at [346, 86] on span "Select an answer" at bounding box center [354, 88] width 30 height 5
click at [347, 93] on div "Yes" at bounding box center [378, 94] width 97 height 8
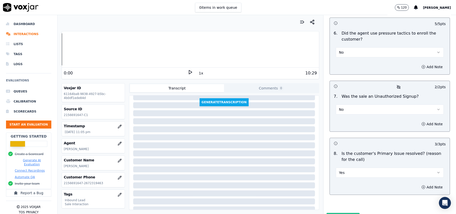
click at [338, 213] on button "Submit Scores" at bounding box center [342, 217] width 33 height 9
drag, startPoint x: 372, startPoint y: 197, endPoint x: 189, endPoint y: 168, distance: 185.5
click at [364, 200] on div "Inbound Sales Call Scorecard A scorecard to review inbound sales calls for best…" at bounding box center [389, 114] width 132 height 199
click at [115, 147] on button "button" at bounding box center [120, 143] width 10 height 10
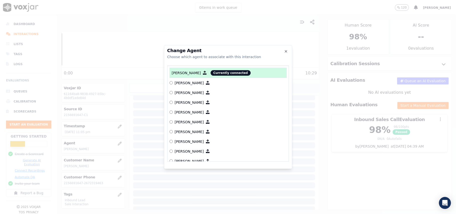
click at [215, 90] on label "[PERSON_NAME]" at bounding box center [227, 93] width 117 height 10
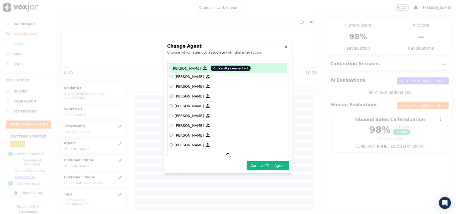
scroll to position [568, 0]
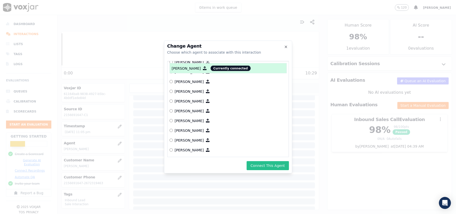
click at [269, 166] on button "Connect This Agent" at bounding box center [267, 165] width 42 height 9
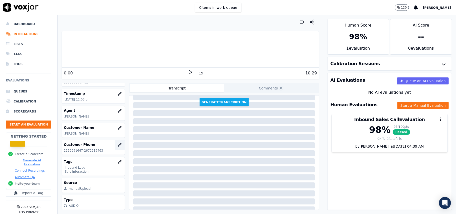
scroll to position [49, 0]
click at [25, 124] on button "Start an Evaluation" at bounding box center [28, 124] width 45 height 8
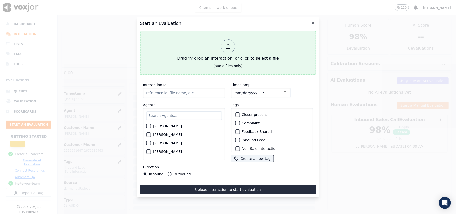
click at [226, 47] on icon at bounding box center [228, 48] width 4 height 2
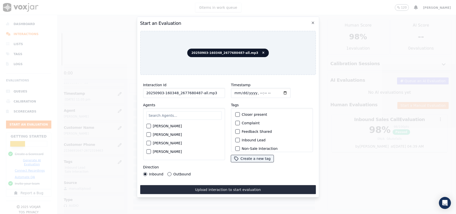
drag, startPoint x: 210, startPoint y: 91, endPoint x: 196, endPoint y: 94, distance: 13.9
click at [196, 94] on input "20250903-160348_2677680487-all.mp3" at bounding box center [184, 93] width 82 height 10
type input "20250903-160348_2677680487-C1"
click at [240, 89] on input "Timestamp" at bounding box center [261, 93] width 60 height 10
type input "[DATE]T23:10"
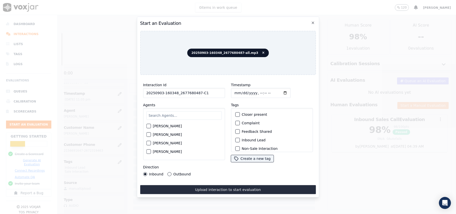
click at [209, 108] on div "[PERSON_NAME] [PERSON_NAME] [PERSON_NAME] [PERSON_NAME] [PERSON_NAME] [PERSON_N…" at bounding box center [184, 134] width 82 height 52
click at [160, 137] on label "[PERSON_NAME]" at bounding box center [167, 136] width 29 height 4
click at [151, 137] on button "[PERSON_NAME]" at bounding box center [148, 136] width 5 height 5
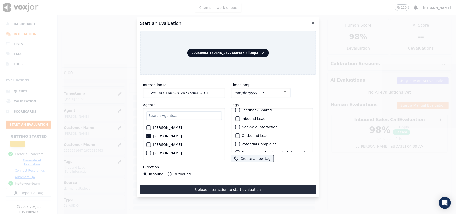
scroll to position [33, 0]
click at [242, 122] on label "Outbound Lead" at bounding box center [254, 124] width 27 height 4
click at [239, 121] on button "Outbound Lead" at bounding box center [237, 123] width 5 height 5
click at [238, 141] on div "Sale Interaction" at bounding box center [271, 145] width 77 height 9
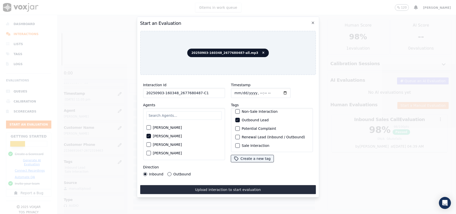
click at [236, 144] on div "button" at bounding box center [237, 146] width 4 height 4
click at [170, 172] on div "Outbound" at bounding box center [178, 174] width 23 height 4
click at [168, 172] on button "Outbound" at bounding box center [169, 174] width 4 height 4
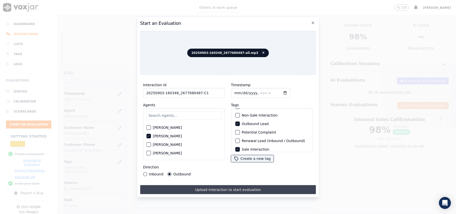
click at [198, 189] on button "Upload interaction to start evaluation" at bounding box center [228, 189] width 176 height 9
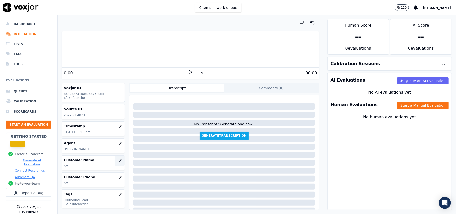
click at [118, 159] on icon "button" at bounding box center [120, 160] width 4 height 4
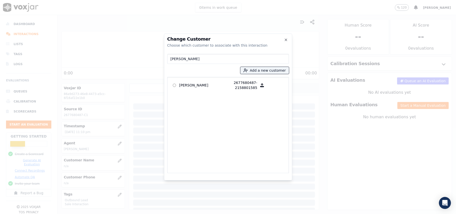
click at [151, 153] on div at bounding box center [228, 107] width 456 height 214
type input "[PERSON_NAME]"
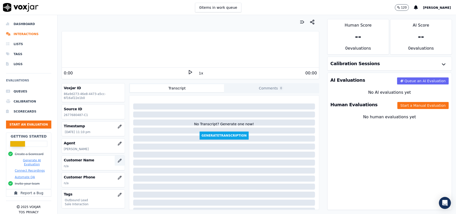
click at [118, 162] on icon "button" at bounding box center [119, 160] width 3 height 3
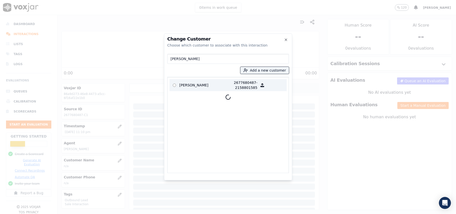
click at [188, 86] on p "[PERSON_NAME]" at bounding box center [198, 85] width 39 height 10
click at [187, 82] on p "[PERSON_NAME]" at bounding box center [198, 85] width 39 height 10
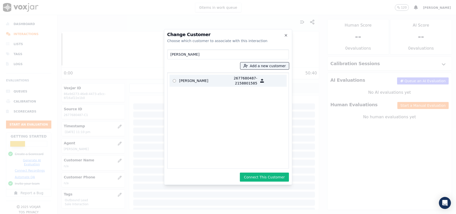
click at [173, 85] on p at bounding box center [174, 81] width 10 height 10
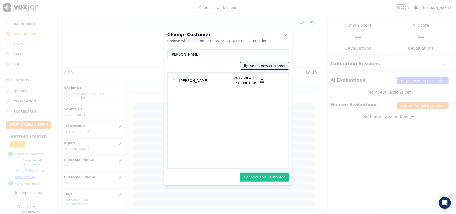
click at [251, 177] on button "Connect This Customer" at bounding box center [264, 176] width 49 height 9
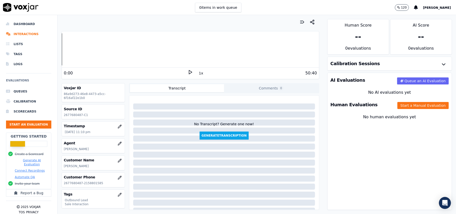
drag, startPoint x: 399, startPoint y: 104, endPoint x: 386, endPoint y: 104, distance: 12.5
click at [398, 104] on button "Start a Manual Evaluation" at bounding box center [422, 105] width 51 height 7
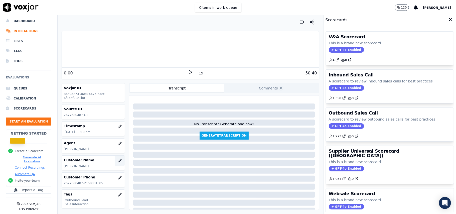
scroll to position [49, 0]
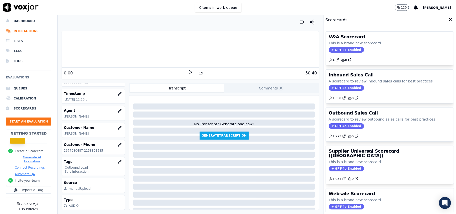
drag, startPoint x: 335, startPoint y: 124, endPoint x: 348, endPoint y: 120, distance: 13.8
click at [335, 124] on span "GPT-4o Enabled" at bounding box center [345, 126] width 35 height 6
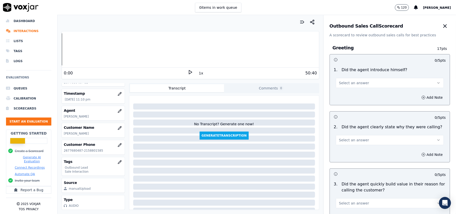
click at [362, 83] on button "Select an answer" at bounding box center [389, 83] width 108 height 10
click at [346, 92] on div "Yes" at bounding box center [378, 94] width 97 height 8
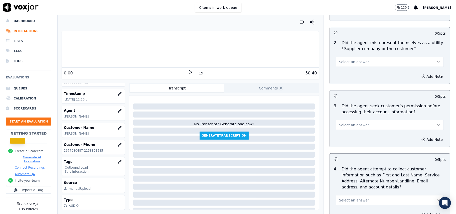
click at [347, 125] on span "Select an answer" at bounding box center [354, 124] width 30 height 5
click at [337, 135] on div "Yes" at bounding box center [378, 137] width 97 height 8
click at [347, 126] on button "Yes" at bounding box center [389, 125] width 108 height 10
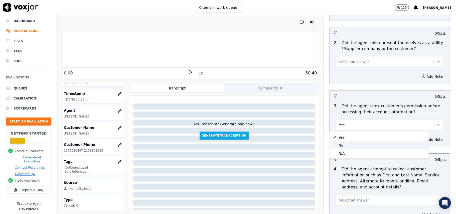
click at [345, 144] on div "No" at bounding box center [378, 145] width 97 height 8
click at [425, 140] on button "Add Note" at bounding box center [431, 139] width 27 height 7
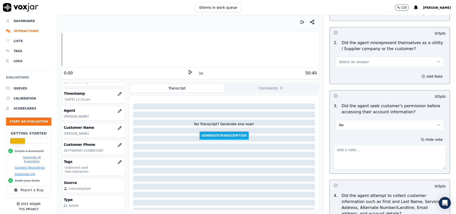
click at [360, 159] on textarea at bounding box center [389, 157] width 112 height 25
paste textarea "@03:32 - The agent did not take permission from the customer before accessing t…"
drag, startPoint x: 334, startPoint y: 146, endPoint x: 333, endPoint y: 149, distance: 3.9
click at [334, 146] on textarea "@03:32 - The agent did not take permission from the customer before accessing t…" at bounding box center [389, 157] width 112 height 25
paste textarea "Call ID: 162952"
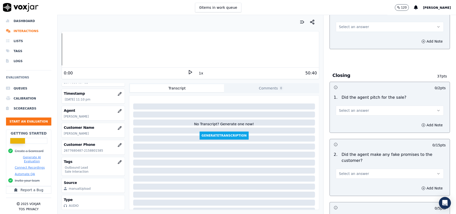
scroll to position [1274, 0]
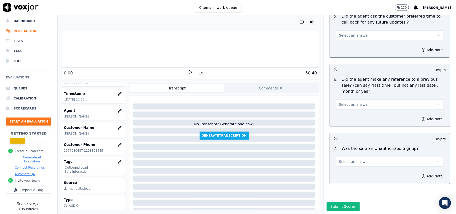
type textarea "Call ID: 162952 @03:32 - The agent did not take permission from the customer be…"
click at [360, 156] on button "Select an answer" at bounding box center [389, 161] width 108 height 10
click at [354, 155] on div "Yes" at bounding box center [378, 158] width 97 height 8
click at [351, 99] on button "Select an answer" at bounding box center [389, 104] width 108 height 10
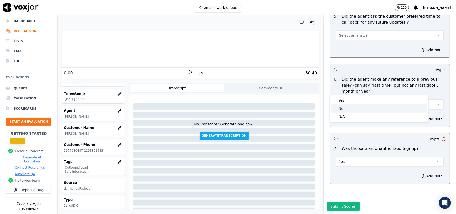
click at [351, 107] on div "No" at bounding box center [378, 108] width 97 height 8
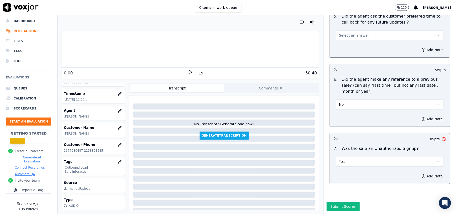
click at [339, 159] on span "Yes" at bounding box center [342, 161] width 6 height 5
click at [342, 165] on div "No" at bounding box center [378, 166] width 97 height 8
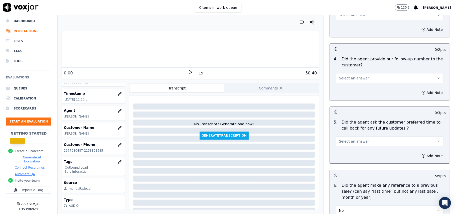
scroll to position [1141, 0]
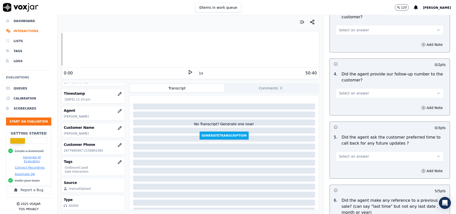
click at [356, 154] on span "Select an answer" at bounding box center [354, 156] width 30 height 5
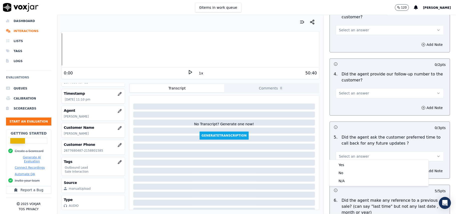
click at [354, 156] on button "Select an answer" at bounding box center [389, 156] width 108 height 10
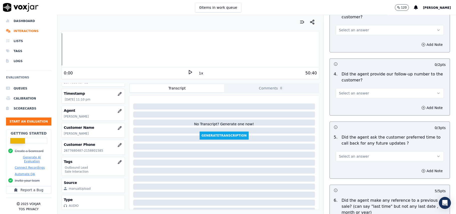
click at [350, 155] on span "Select an answer" at bounding box center [354, 156] width 30 height 5
click at [343, 167] on div "Yes" at bounding box center [378, 165] width 97 height 8
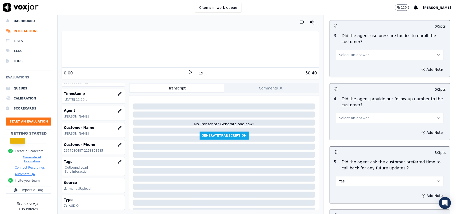
scroll to position [1074, 0]
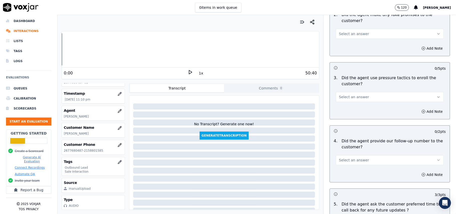
click at [350, 157] on span "Select an answer" at bounding box center [354, 159] width 30 height 5
click at [343, 168] on div "Yes" at bounding box center [378, 168] width 97 height 8
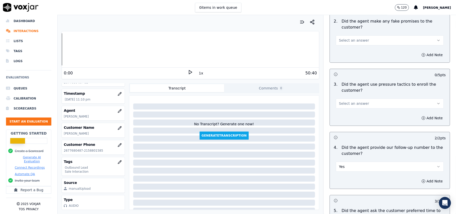
scroll to position [1041, 0]
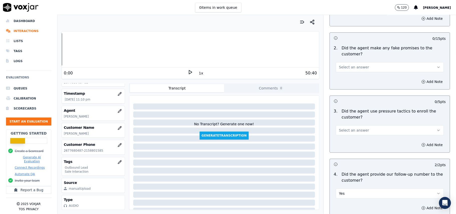
click at [341, 128] on span "Select an answer" at bounding box center [354, 130] width 30 height 5
click at [336, 145] on div "No" at bounding box center [378, 146] width 97 height 8
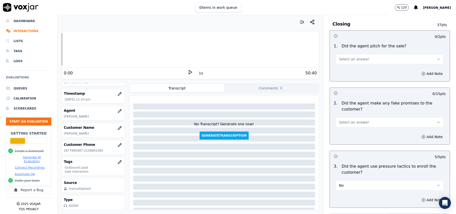
scroll to position [974, 0]
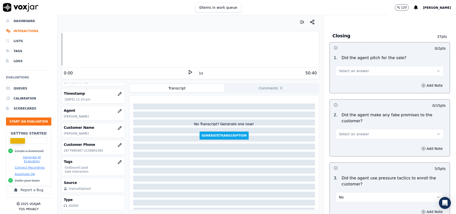
click at [347, 135] on button "Select an answer" at bounding box center [389, 134] width 108 height 10
click at [343, 141] on div "Yes" at bounding box center [378, 142] width 97 height 8
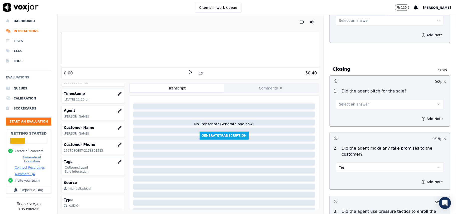
scroll to position [908, 0]
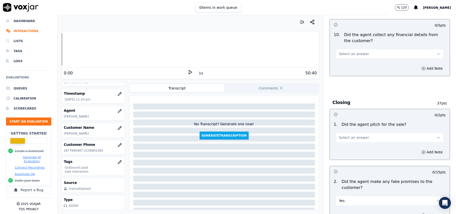
click at [348, 135] on span "Select an answer" at bounding box center [354, 137] width 30 height 5
click at [343, 142] on div "Yes" at bounding box center [378, 145] width 97 height 8
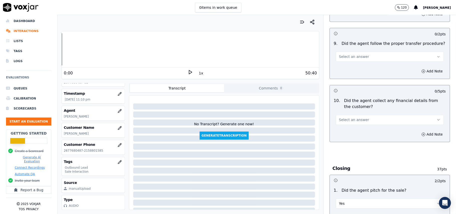
scroll to position [841, 0]
click at [344, 118] on span "Select an answer" at bounding box center [354, 120] width 30 height 5
click at [344, 137] on div "No" at bounding box center [378, 136] width 97 height 8
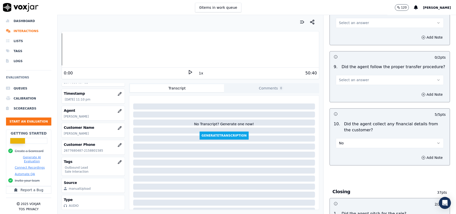
scroll to position [808, 0]
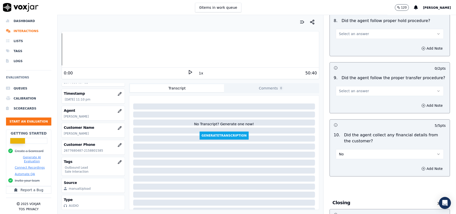
drag, startPoint x: 340, startPoint y: 85, endPoint x: 341, endPoint y: 92, distance: 7.0
click at [340, 88] on span "Select an answer" at bounding box center [354, 90] width 30 height 5
click at [342, 97] on div "Yes" at bounding box center [378, 98] width 97 height 8
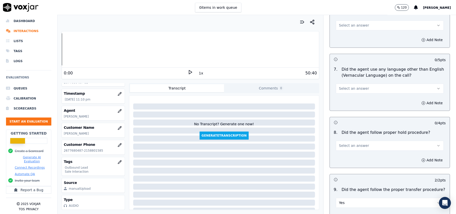
scroll to position [707, 0]
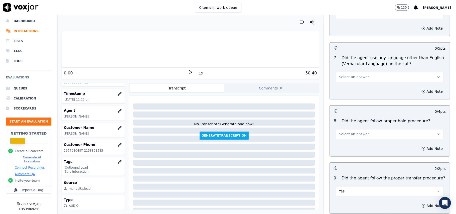
click at [343, 131] on span "Select an answer" at bounding box center [354, 133] width 30 height 5
click at [344, 141] on div "Yes" at bounding box center [378, 141] width 97 height 8
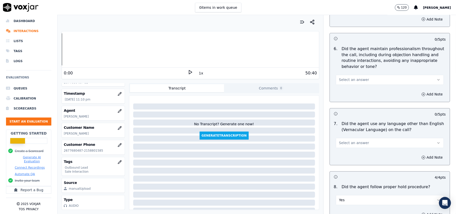
scroll to position [641, 0]
click at [344, 141] on span "Select an answer" at bounding box center [354, 143] width 30 height 5
click at [339, 156] on div "No" at bounding box center [378, 159] width 97 height 8
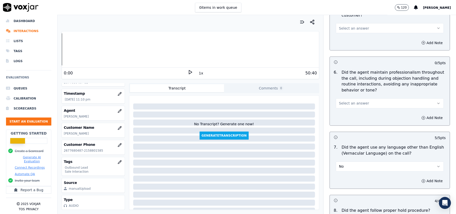
scroll to position [607, 0]
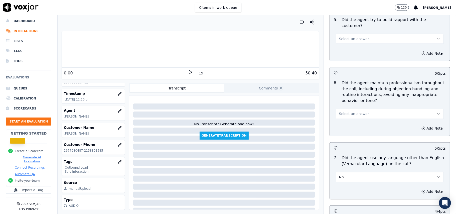
click at [341, 111] on span "Select an answer" at bounding box center [354, 113] width 30 height 5
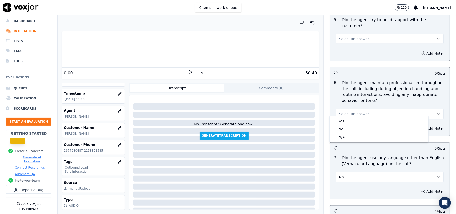
click at [341, 115] on div "6 . Did the agent maintain professionalism throughout the call, including durin…" at bounding box center [389, 99] width 120 height 43
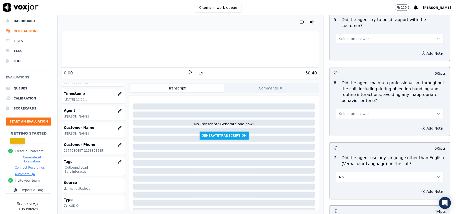
click at [340, 111] on span "Select an answer" at bounding box center [354, 113] width 30 height 5
click at [344, 123] on div "Yes" at bounding box center [378, 121] width 97 height 8
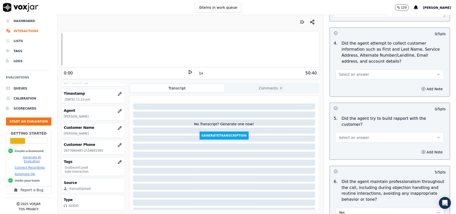
scroll to position [507, 0]
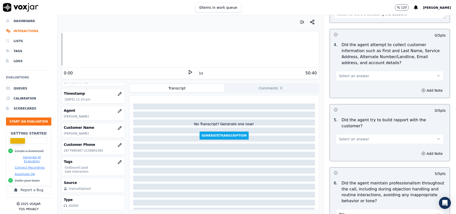
click at [349, 136] on span "Select an answer" at bounding box center [354, 138] width 30 height 5
click at [343, 146] on div "Yes" at bounding box center [378, 146] width 97 height 8
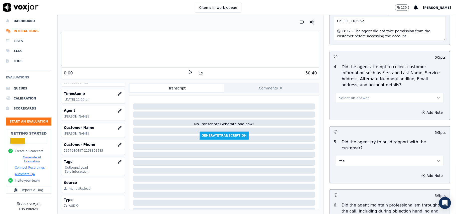
scroll to position [474, 0]
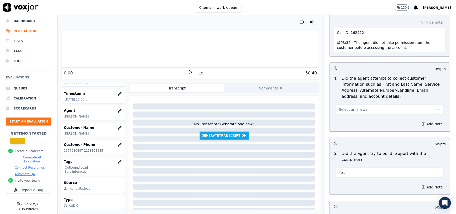
click at [339, 112] on span "Select an answer" at bounding box center [354, 109] width 30 height 5
click at [341, 123] on div "Yes" at bounding box center [378, 122] width 97 height 8
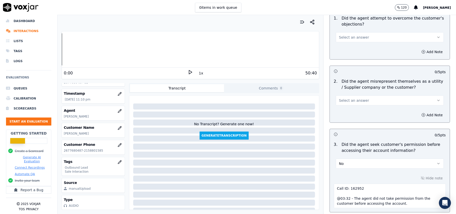
scroll to position [307, 0]
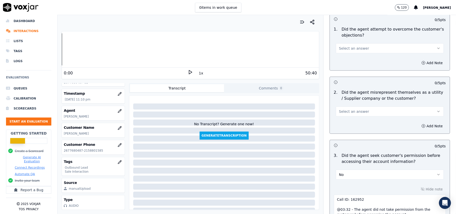
click at [347, 110] on span "Select an answer" at bounding box center [354, 111] width 30 height 5
click at [346, 123] on div "Yes" at bounding box center [378, 124] width 97 height 8
click at [345, 113] on button "Yes" at bounding box center [389, 111] width 108 height 10
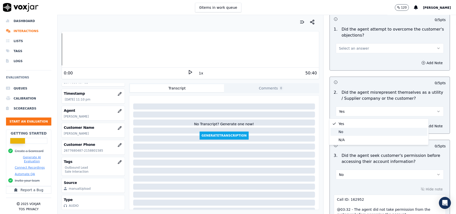
click at [342, 132] on div "No" at bounding box center [378, 132] width 97 height 8
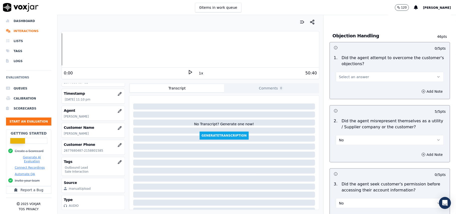
scroll to position [240, 0]
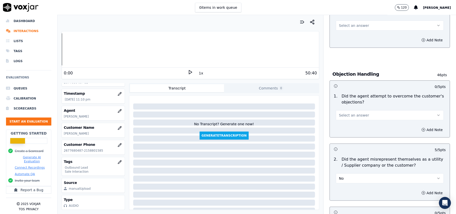
click at [345, 114] on span "Select an answer" at bounding box center [354, 115] width 30 height 5
click at [345, 127] on div "Yes" at bounding box center [378, 127] width 97 height 8
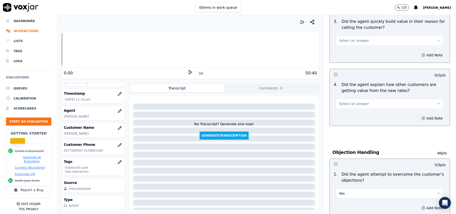
scroll to position [107, 0]
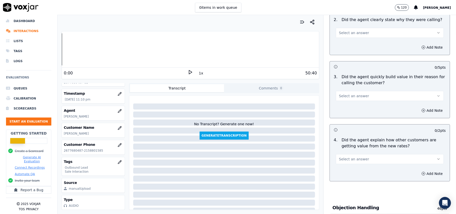
click at [348, 160] on span "Select an answer" at bounding box center [354, 158] width 30 height 5
click at [345, 174] on div "Yes" at bounding box center [378, 171] width 97 height 8
click at [347, 99] on button "Select an answer" at bounding box center [389, 96] width 108 height 10
click at [345, 109] on div "Yes" at bounding box center [378, 108] width 97 height 8
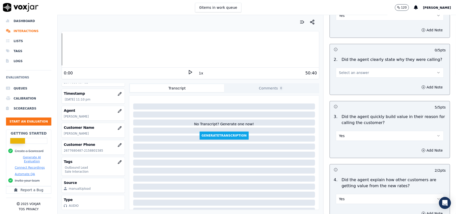
scroll to position [7, 0]
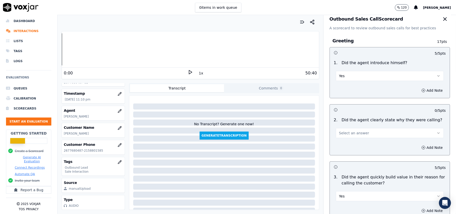
click at [346, 136] on button "Select an answer" at bounding box center [389, 133] width 108 height 10
click at [344, 141] on div "Yes" at bounding box center [378, 144] width 97 height 8
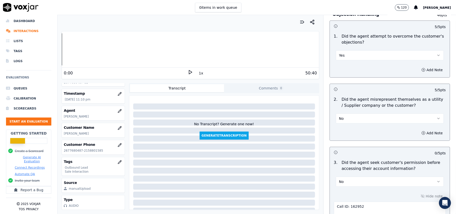
scroll to position [1274, 0]
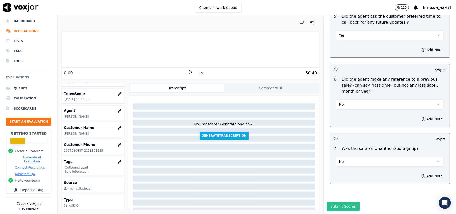
click at [332, 202] on button "Submit Scores" at bounding box center [342, 206] width 33 height 9
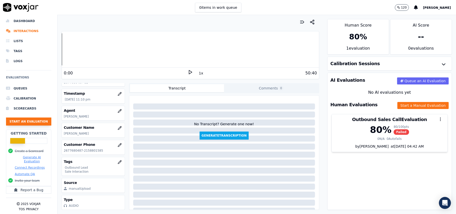
click at [36, 117] on button "Start an Evaluation" at bounding box center [28, 121] width 45 height 8
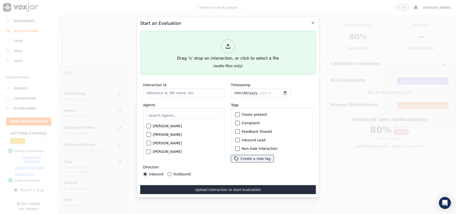
click at [231, 49] on div at bounding box center [228, 46] width 14 height 14
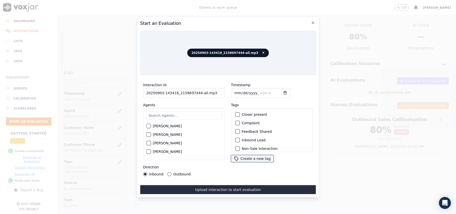
drag, startPoint x: 201, startPoint y: 89, endPoint x: 197, endPoint y: 90, distance: 4.0
click at [197, 90] on input "20250903-143418_2158697444-all.mp3" at bounding box center [184, 93] width 82 height 10
type input "20250903-143418_2158697444-C1"
click at [241, 91] on input "Timestamp" at bounding box center [261, 93] width 60 height 10
type input "[DATE]T23:13"
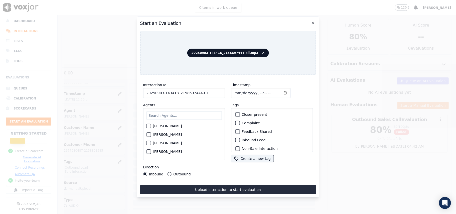
click at [184, 118] on div "[PERSON_NAME] [PERSON_NAME] [PERSON_NAME] [PERSON_NAME] [PERSON_NAME] [PERSON_N…" at bounding box center [184, 134] width 82 height 52
click at [165, 108] on div "[PERSON_NAME] [PERSON_NAME] [PERSON_NAME] [PERSON_NAME] [PERSON_NAME] [PERSON_N…" at bounding box center [184, 134] width 82 height 52
click at [163, 113] on input "text" at bounding box center [183, 115] width 75 height 9
type input "[PERSON_NAME]"
click at [148, 134] on div "button" at bounding box center [148, 136] width 4 height 4
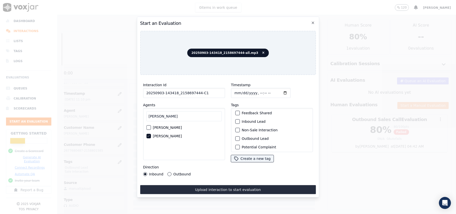
scroll to position [44, 0]
click at [235, 141] on div "Sale Interaction" at bounding box center [271, 145] width 77 height 9
click at [235, 118] on div "button" at bounding box center [237, 120] width 4 height 4
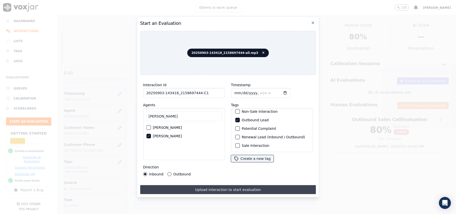
click at [188, 187] on button "Upload interaction to start evaluation" at bounding box center [228, 189] width 176 height 9
